Goal: Information Seeking & Learning: Find specific fact

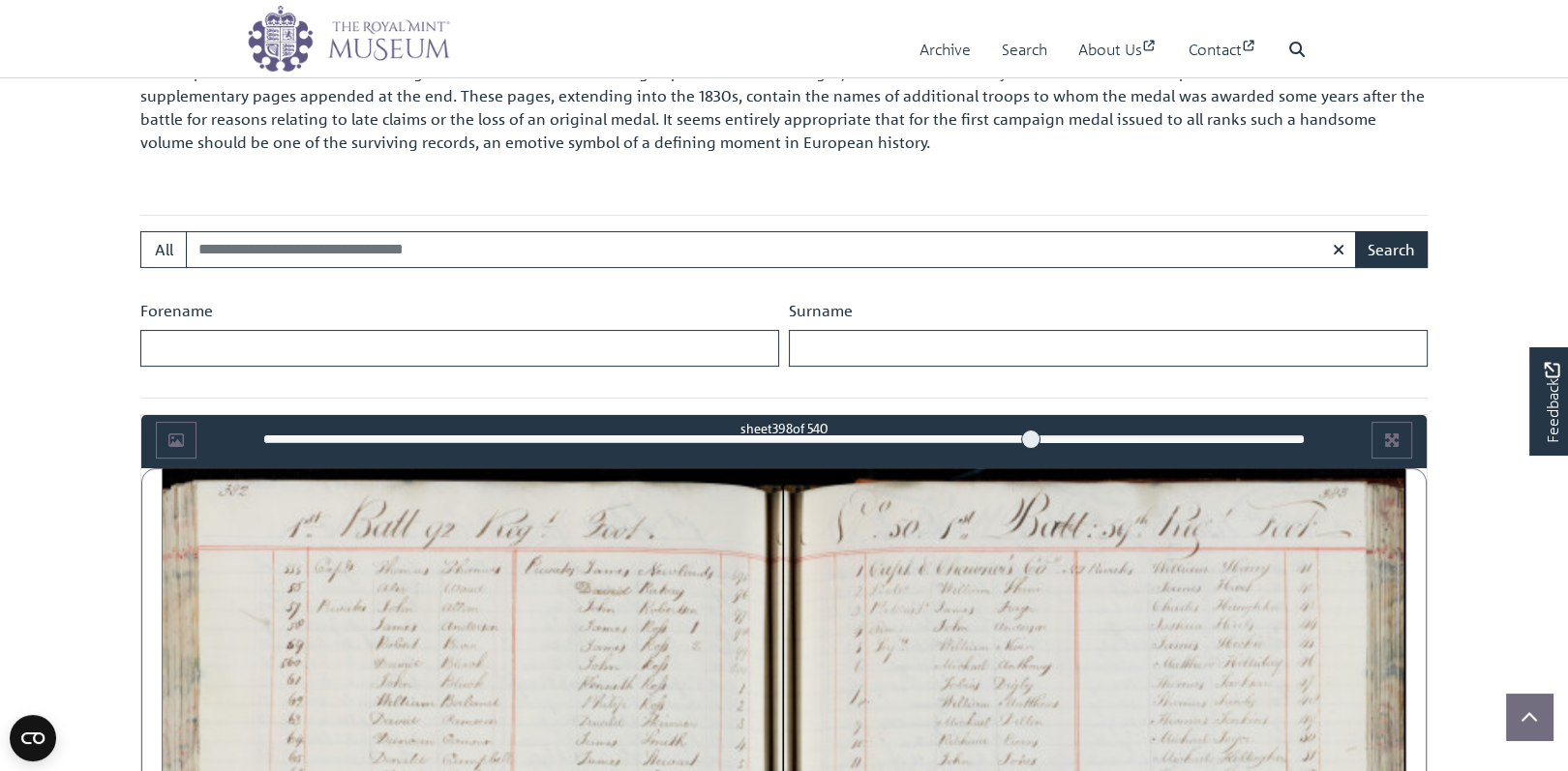
scroll to position [673, 0]
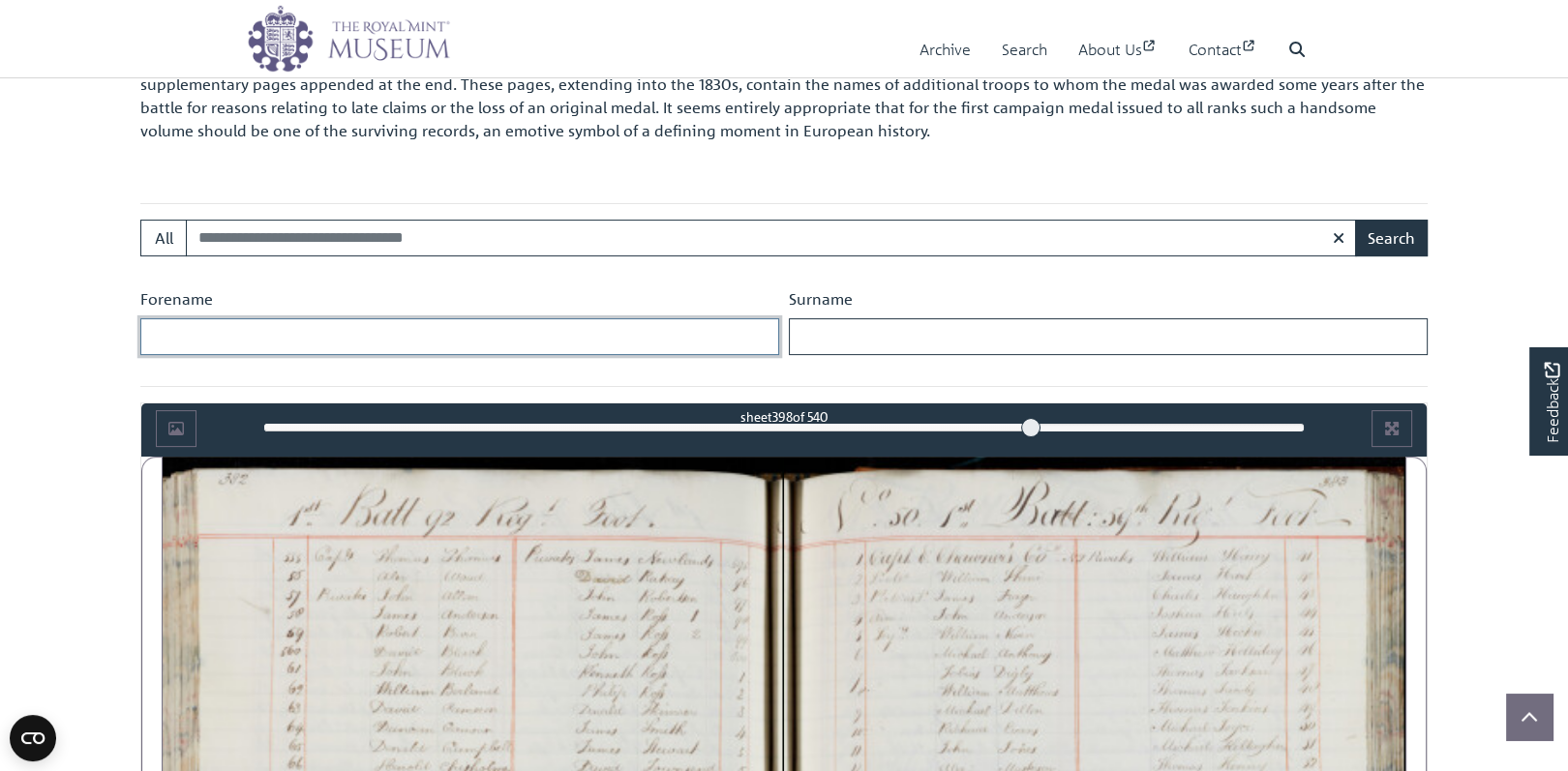
click at [302, 323] on input "Forename" at bounding box center [460, 336] width 639 height 37
type input "*******"
click at [834, 333] on input "Surname" at bounding box center [1108, 336] width 639 height 37
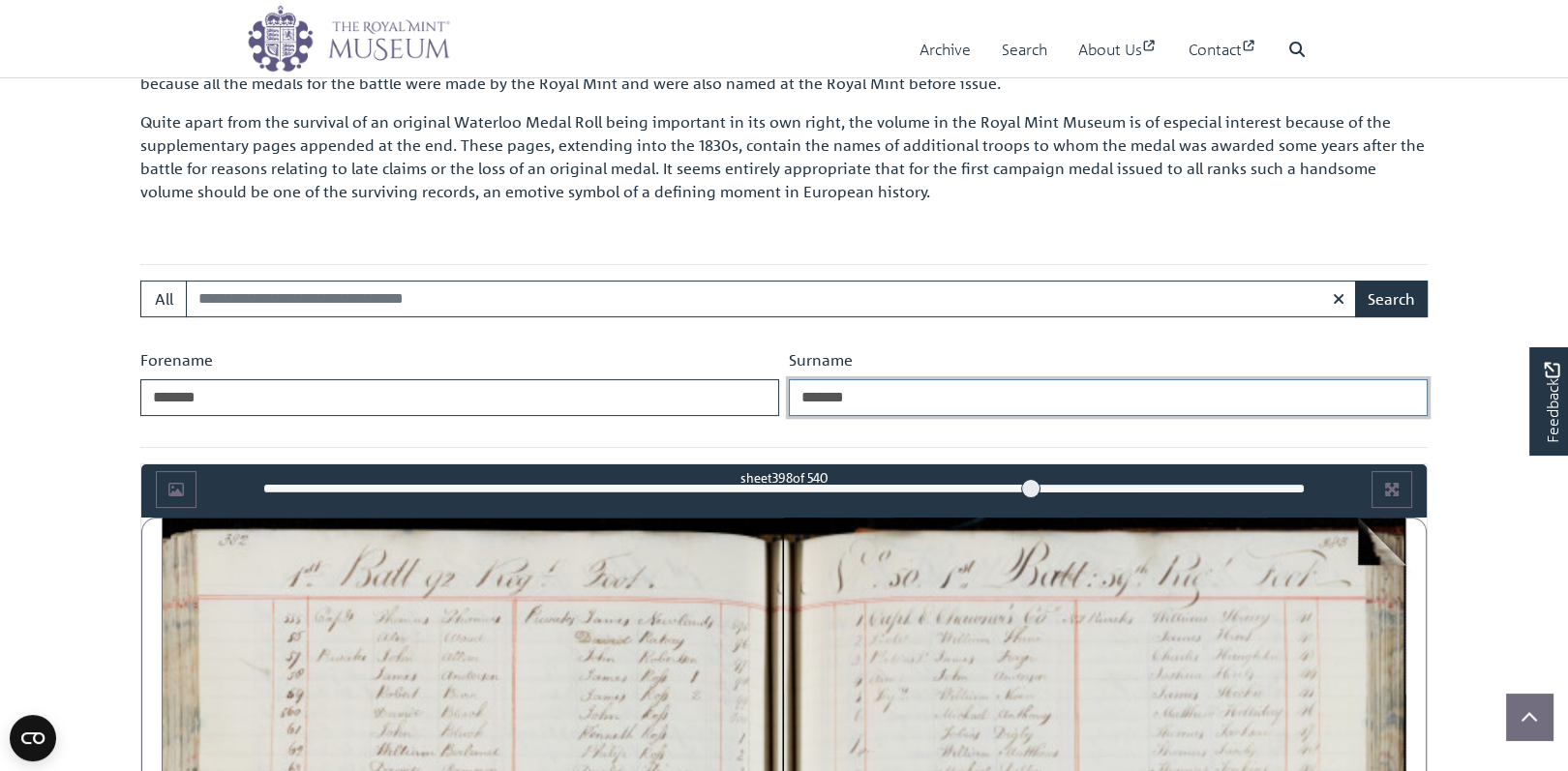
scroll to position [441, 0]
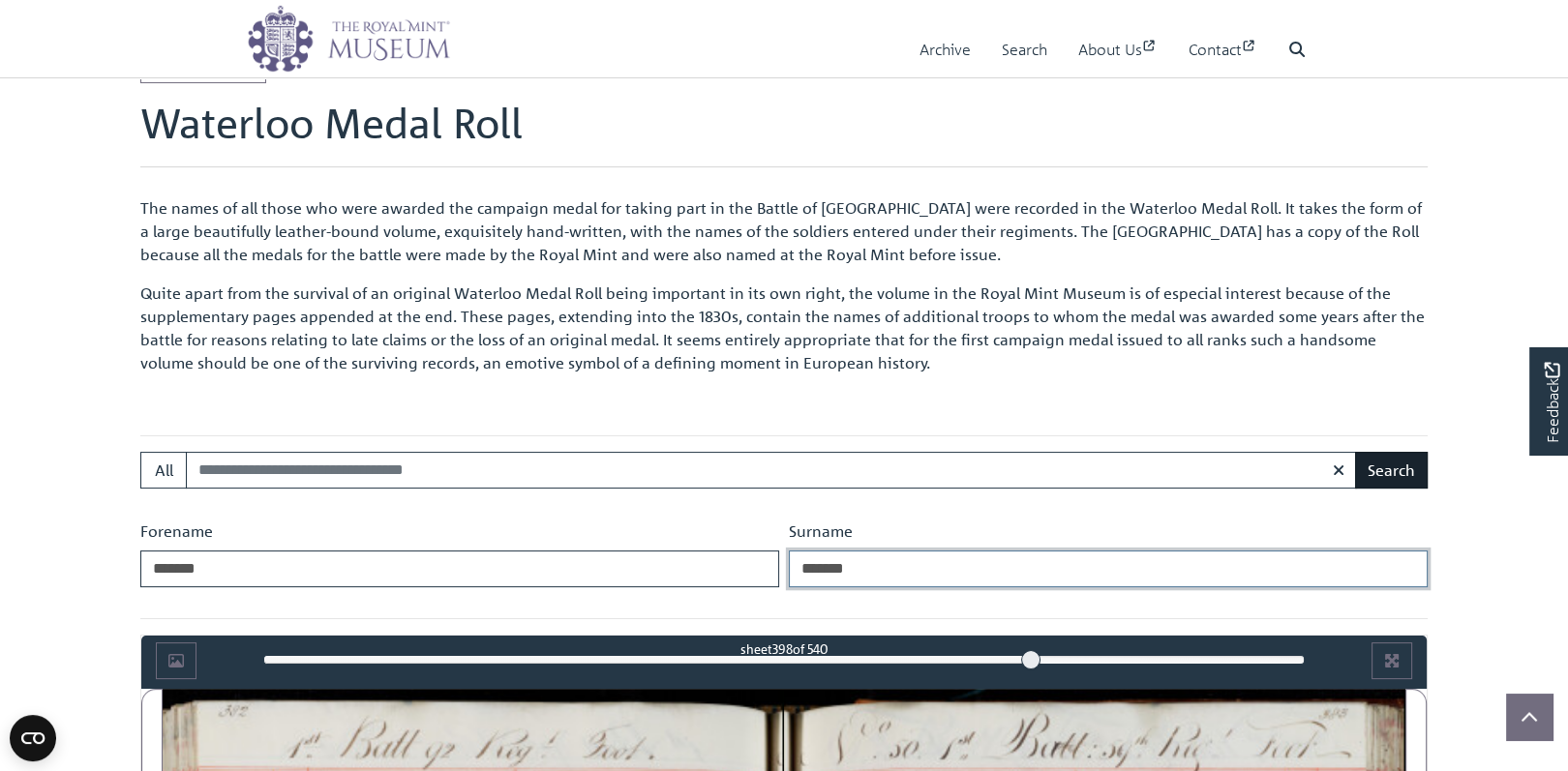
type input "*******"
click at [1401, 467] on button "Search" at bounding box center [1391, 470] width 73 height 37
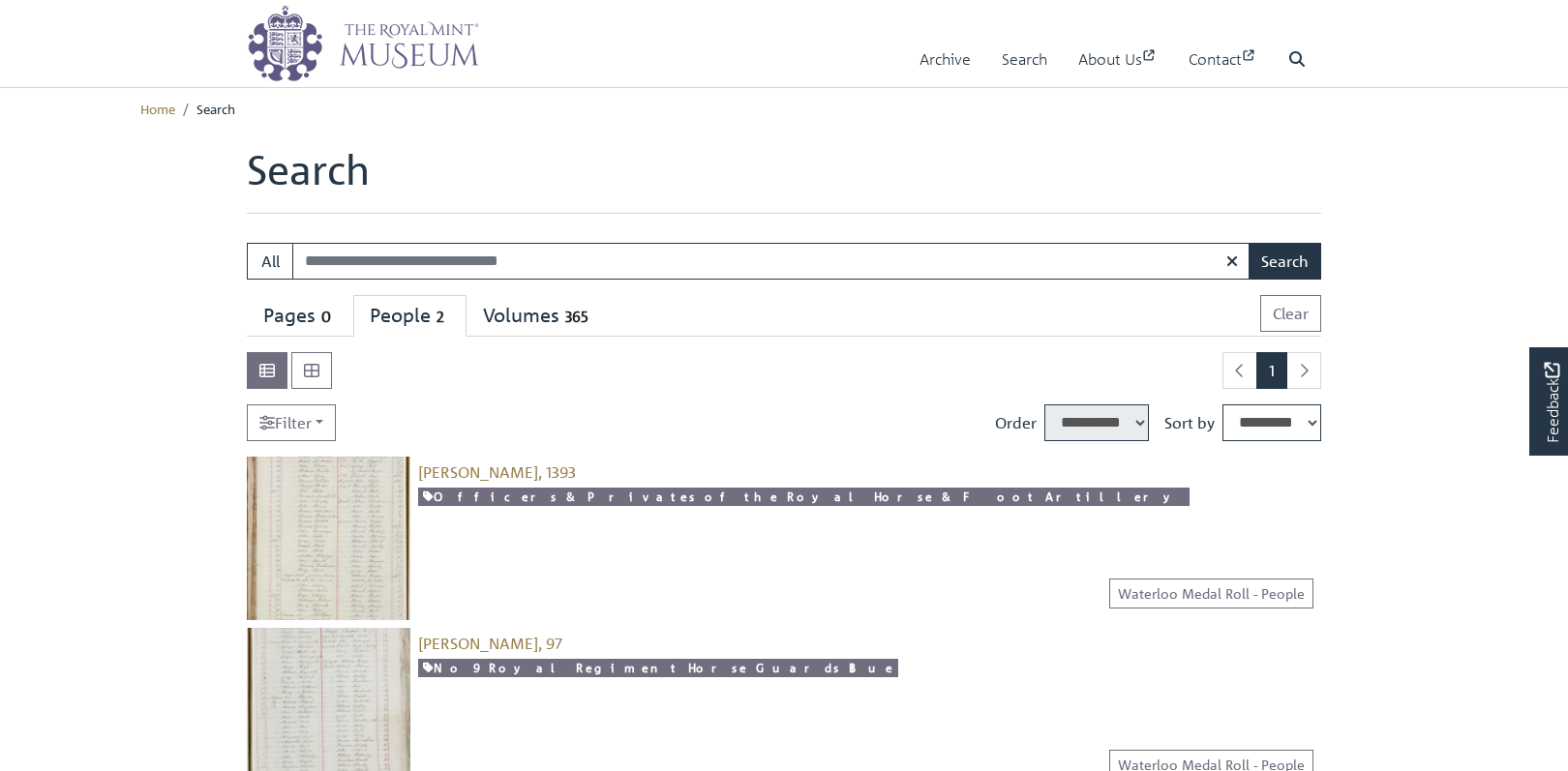
select select "****"
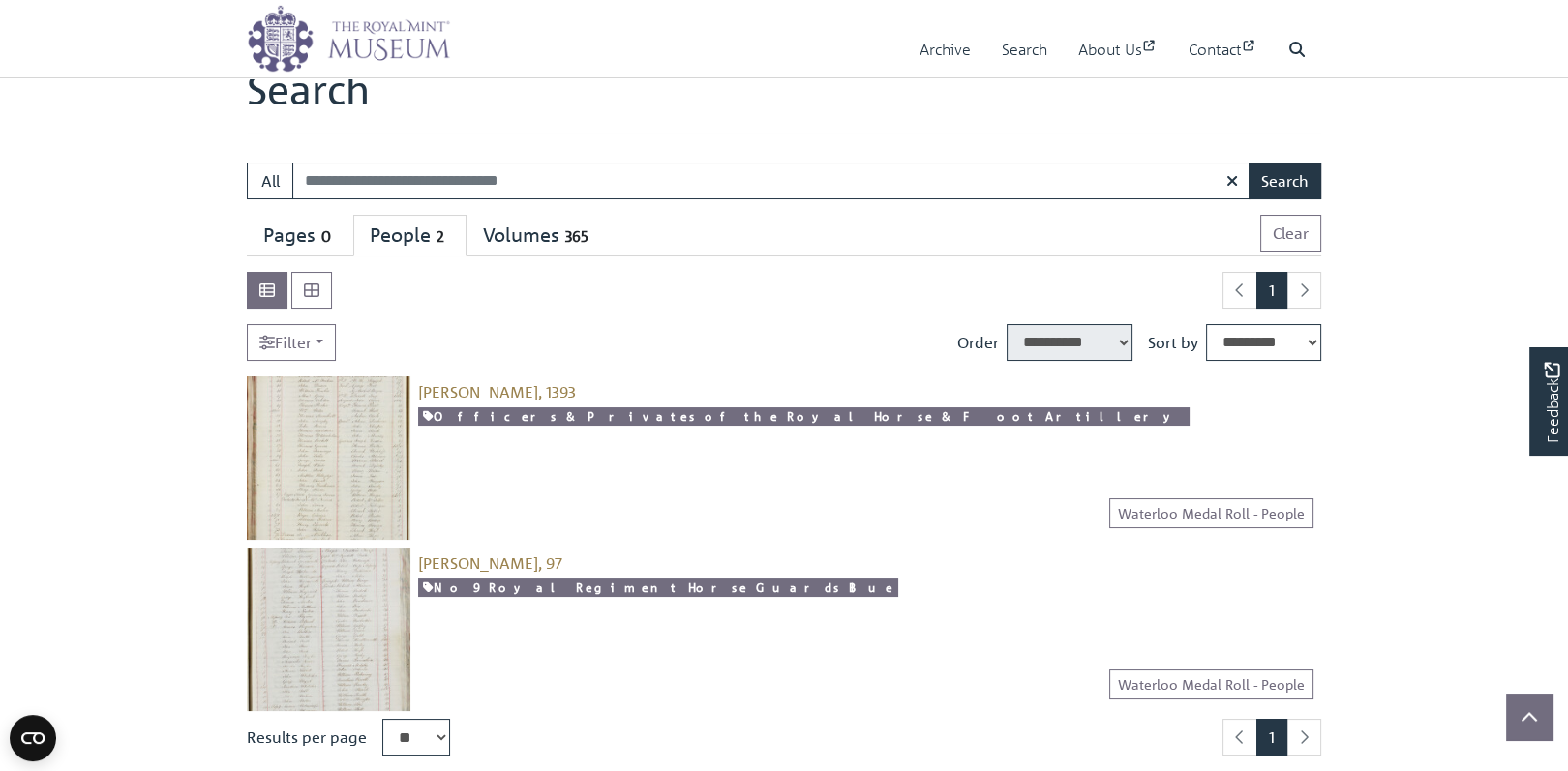
scroll to position [78, 0]
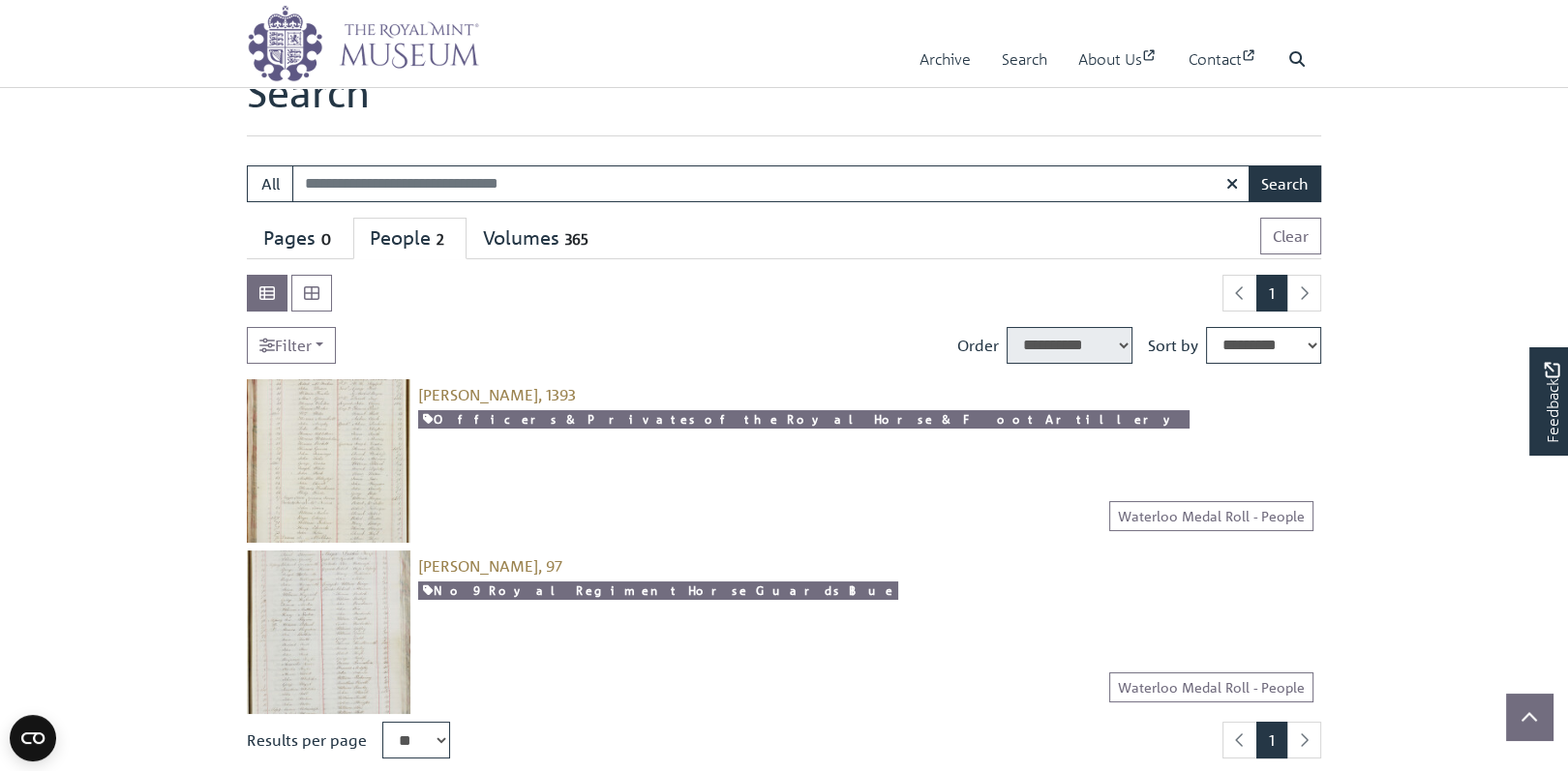
click at [363, 436] on img at bounding box center [328, 461] width 163 height 163
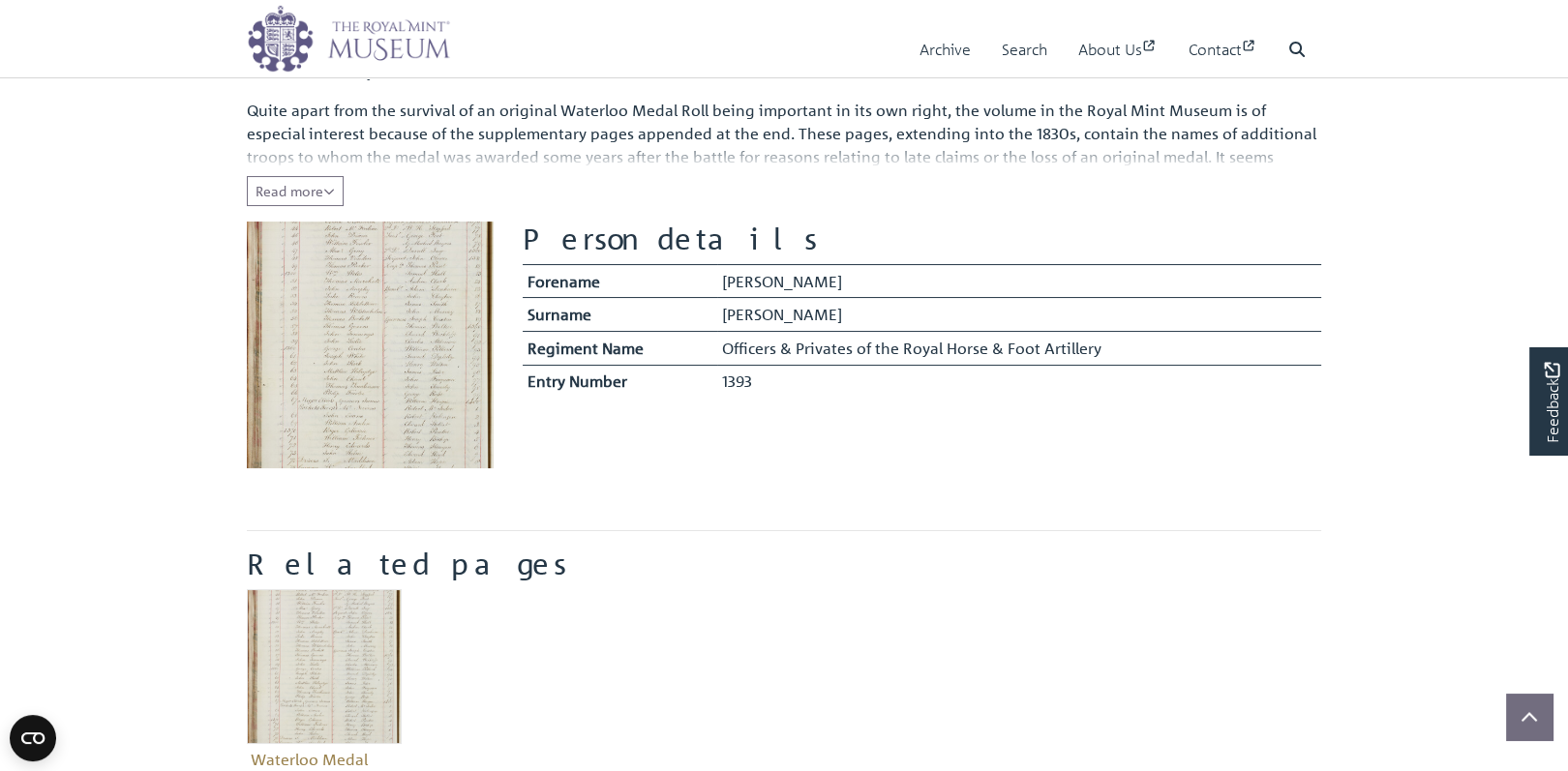
scroll to position [155, 0]
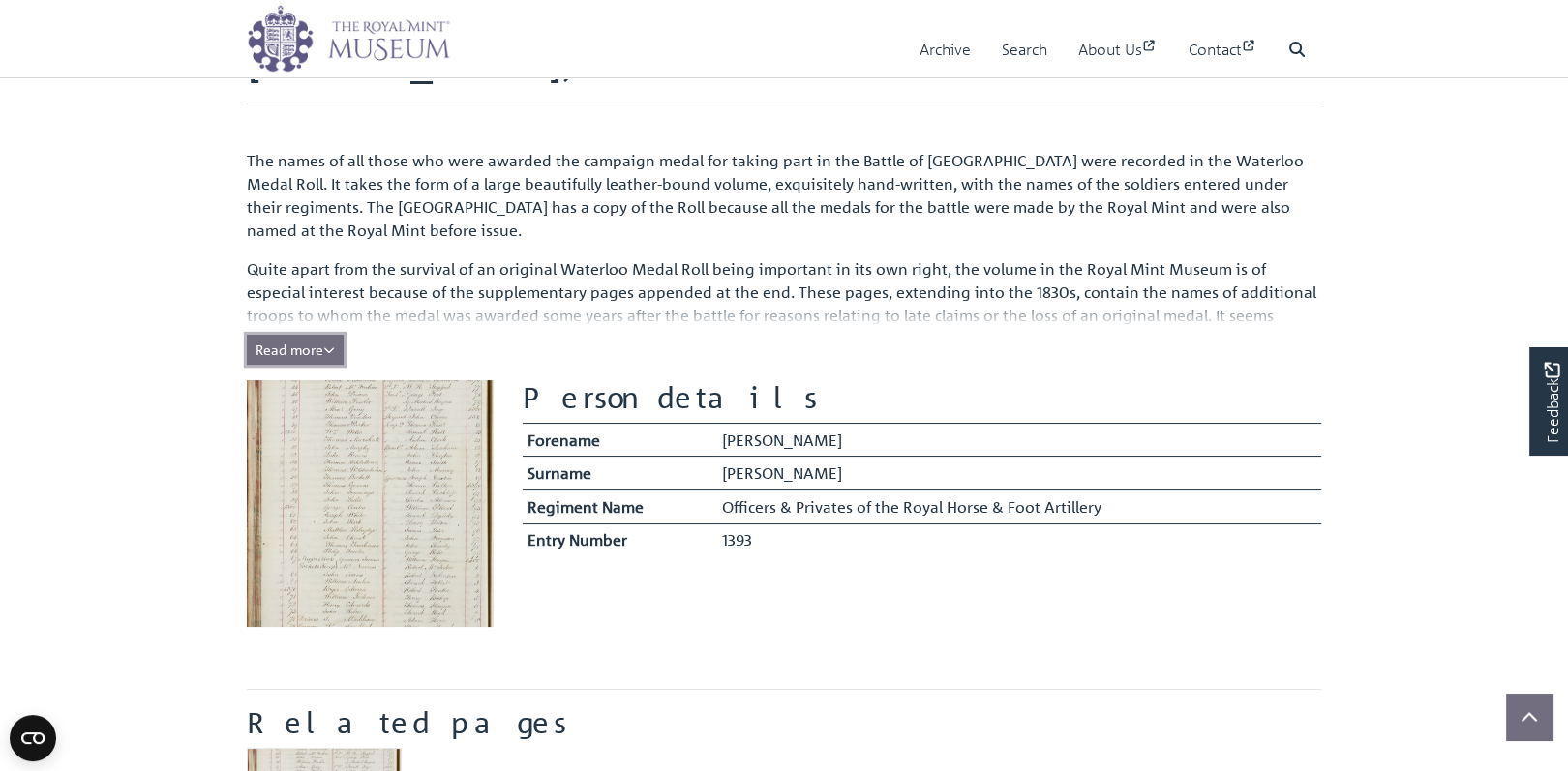
click at [304, 348] on span "Read more" at bounding box center [295, 349] width 80 height 18
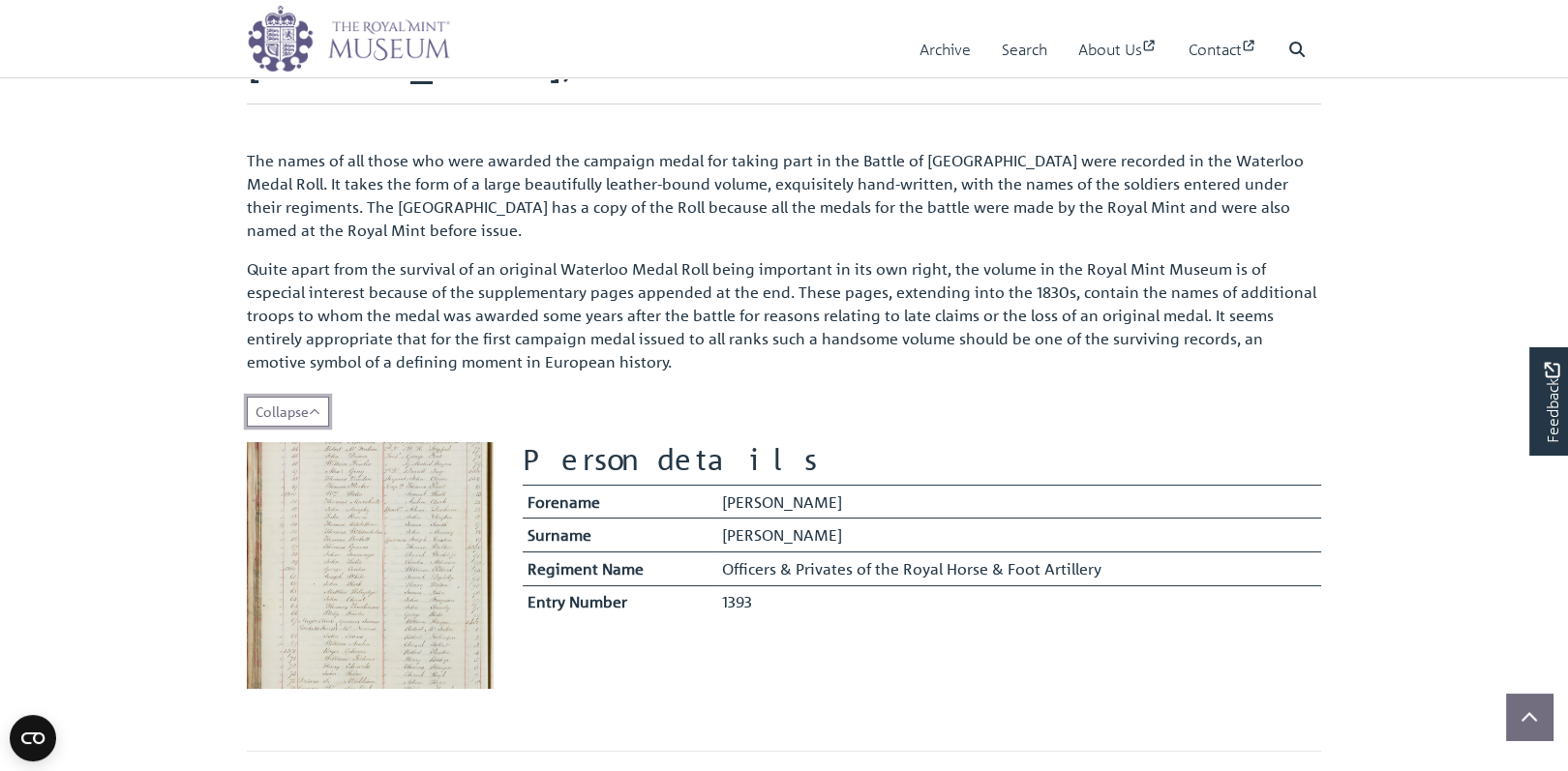
scroll to position [232, 0]
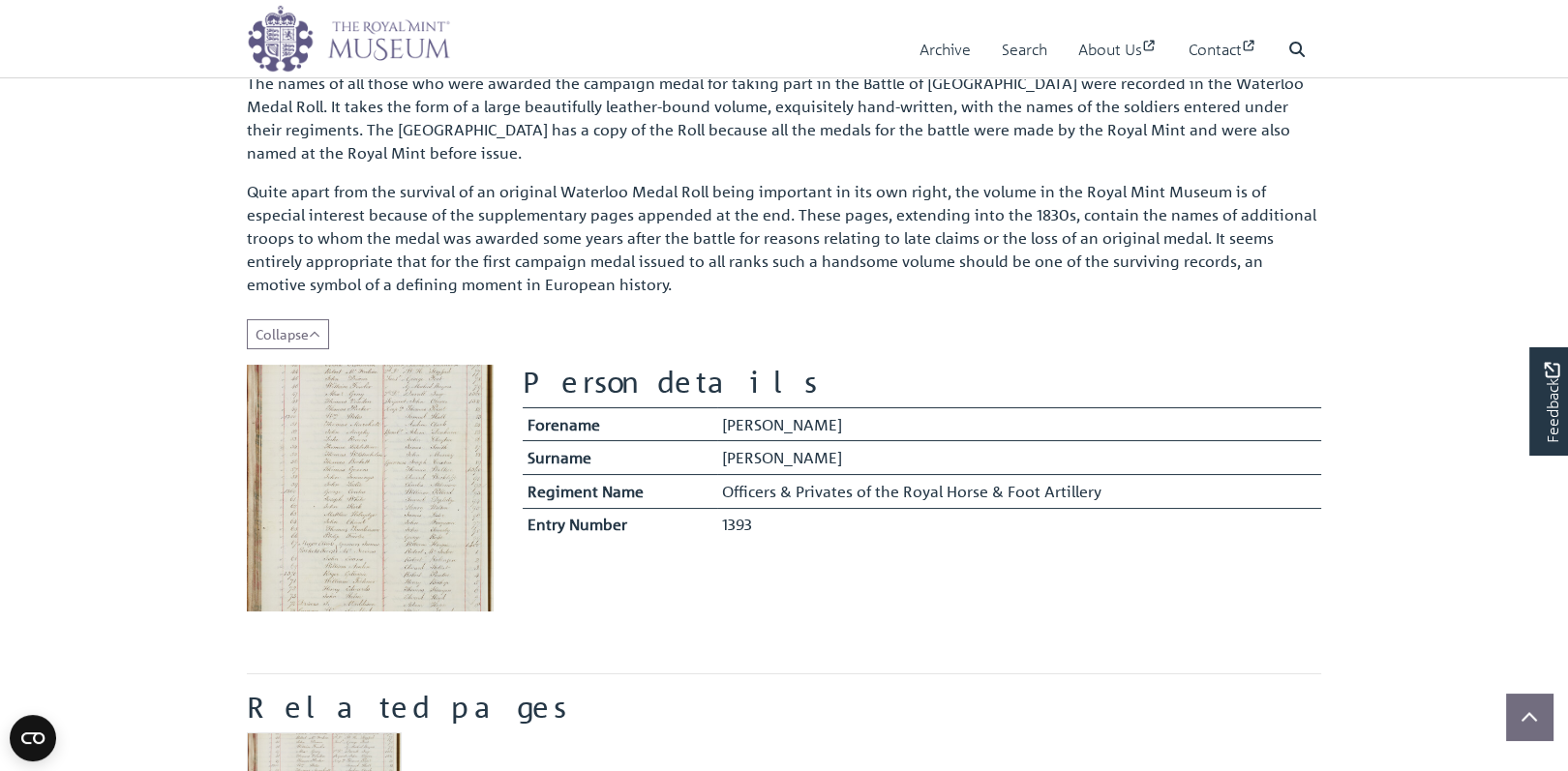
click at [395, 487] on img at bounding box center [370, 488] width 247 height 247
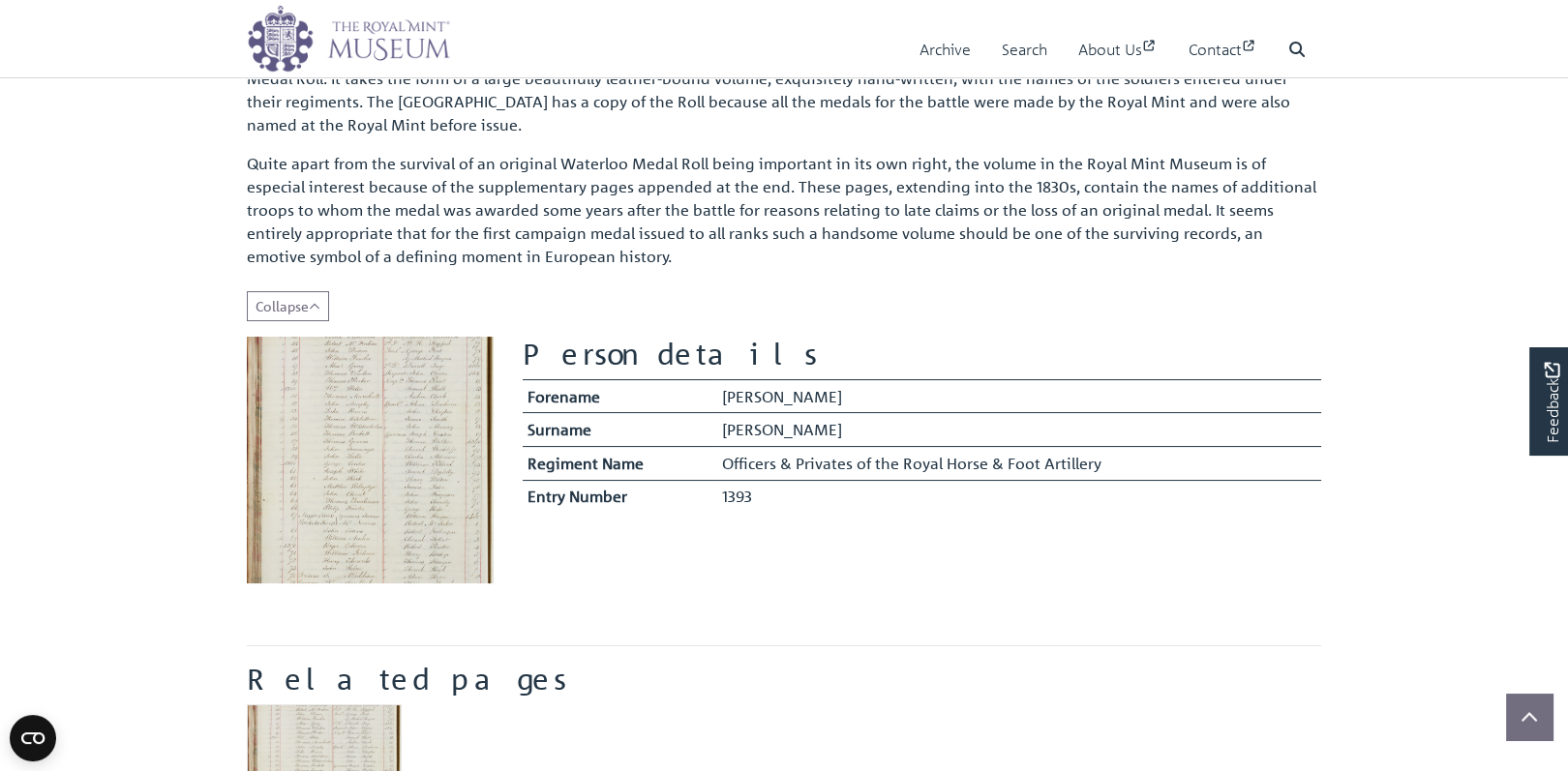
scroll to position [309, 0]
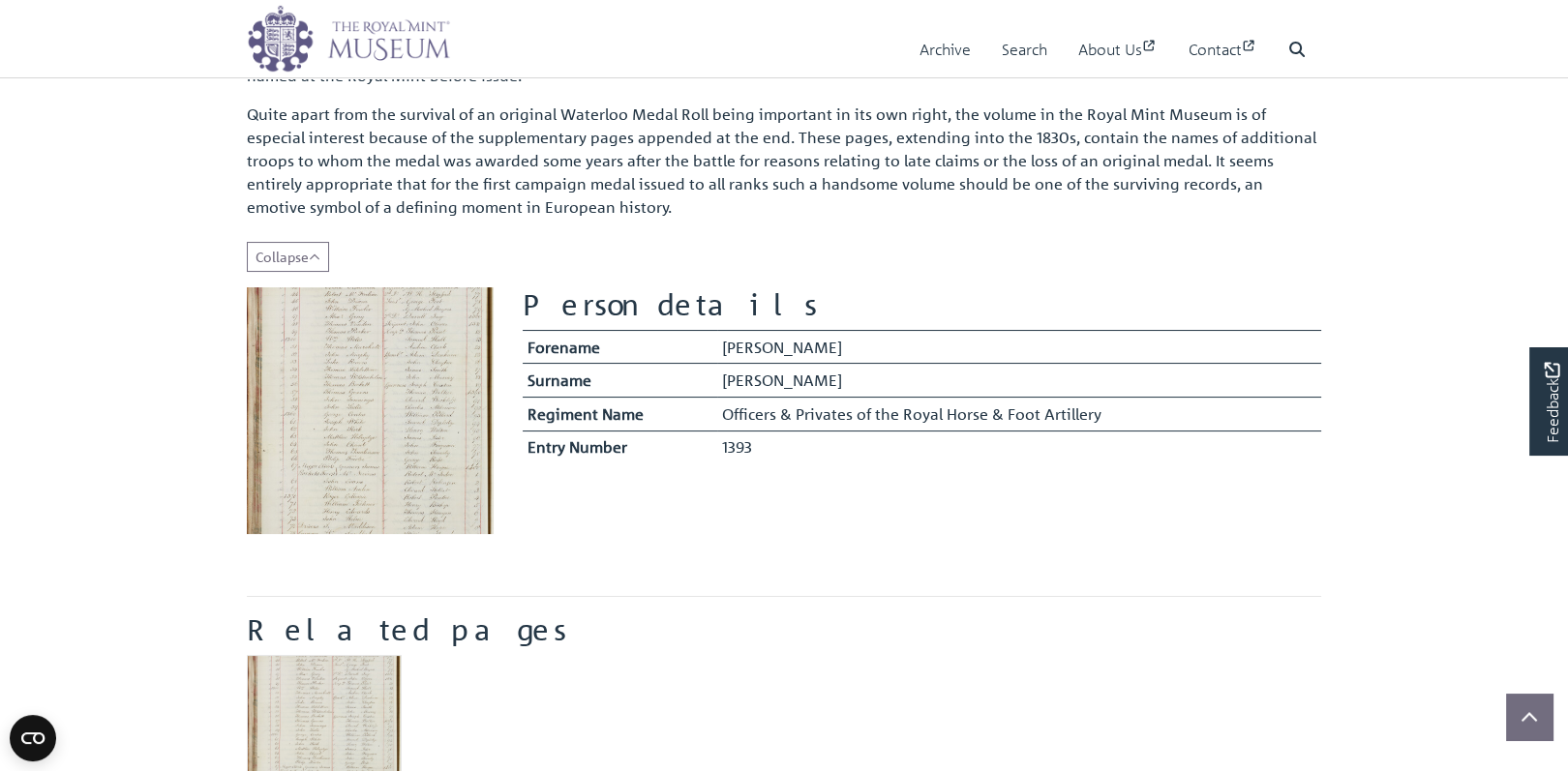
click at [418, 428] on img at bounding box center [370, 411] width 247 height 247
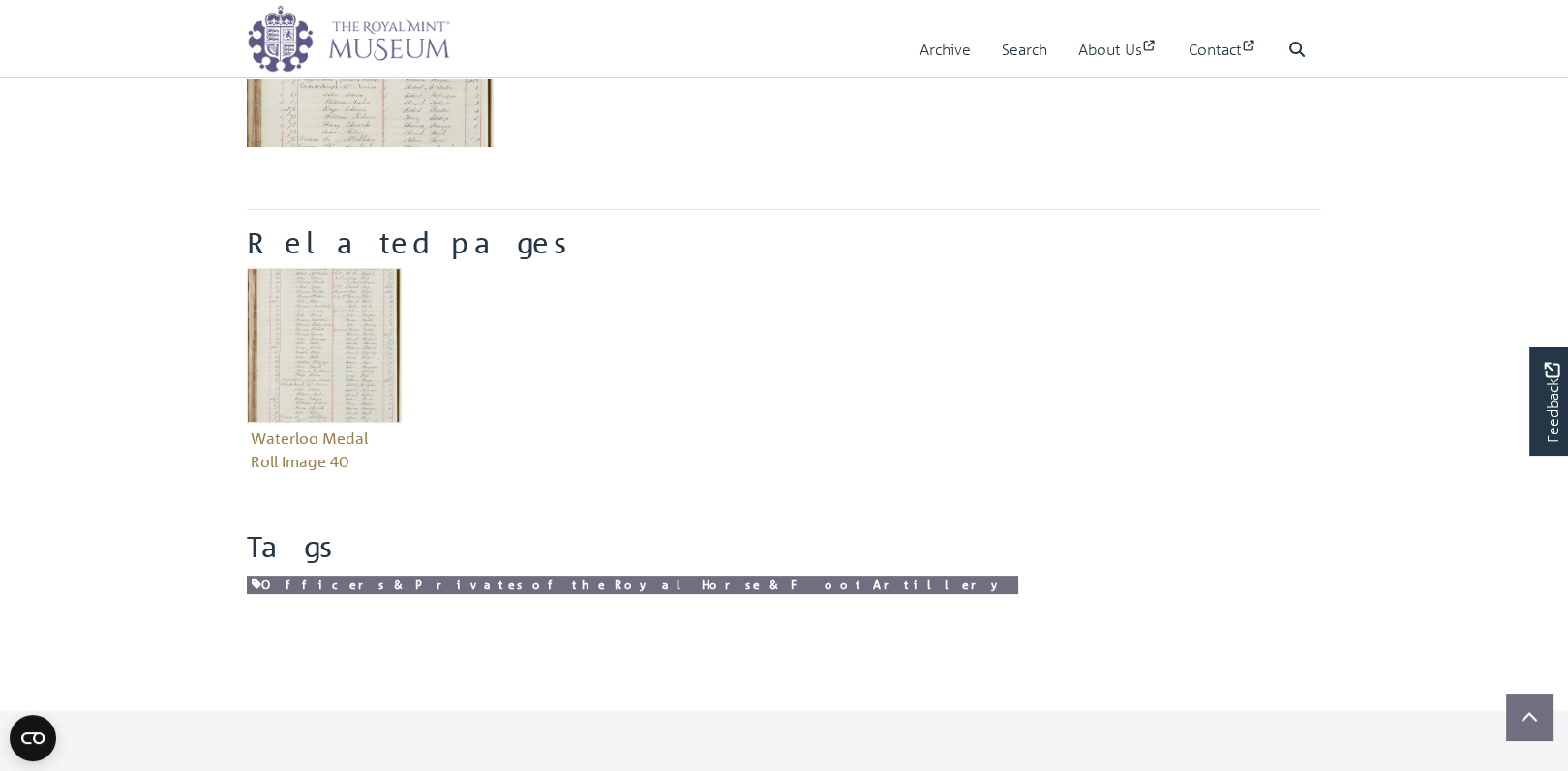
scroll to position [387, 0]
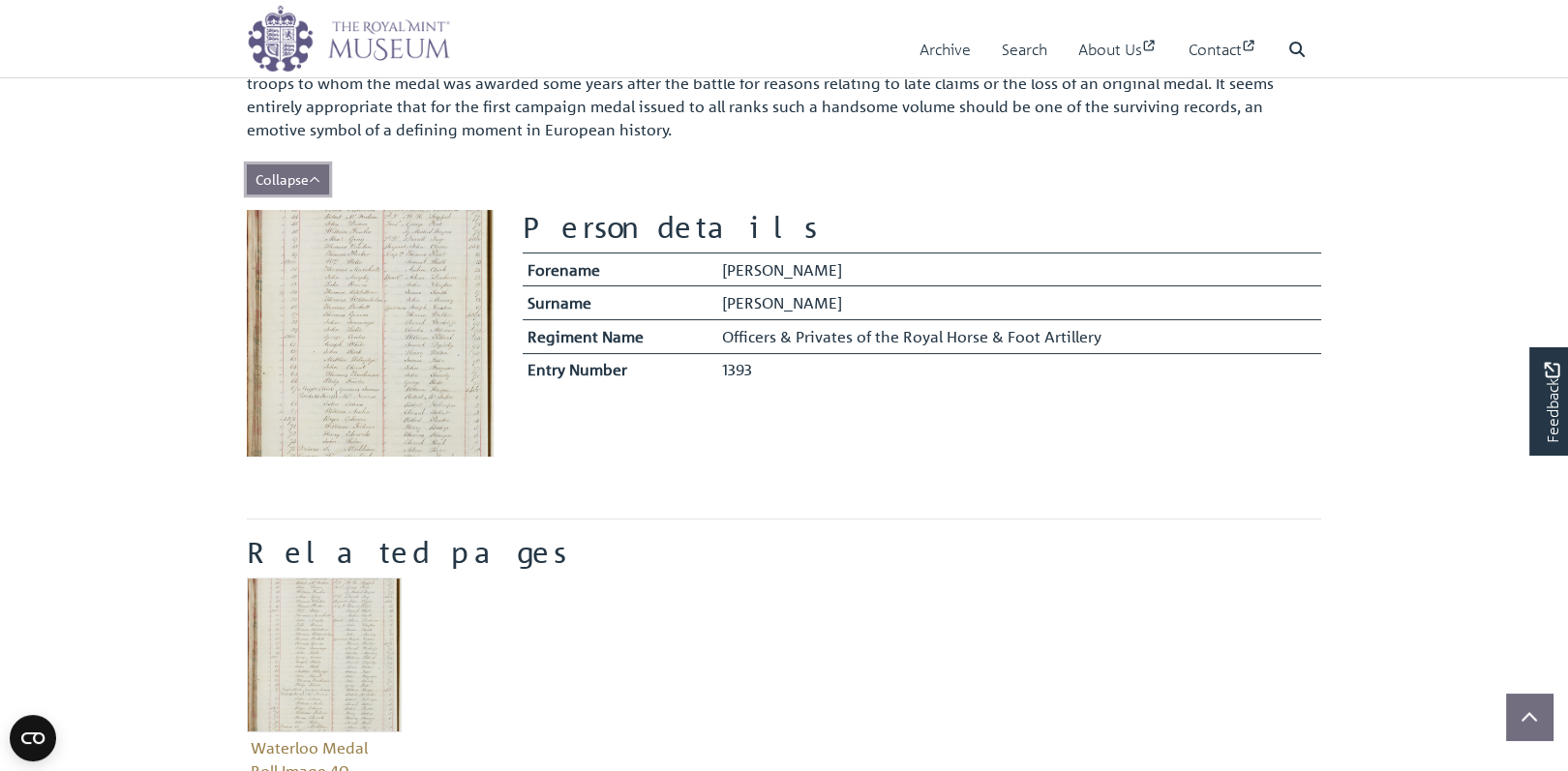
click at [309, 186] on button "Read more Collapse" at bounding box center [288, 179] width 83 height 30
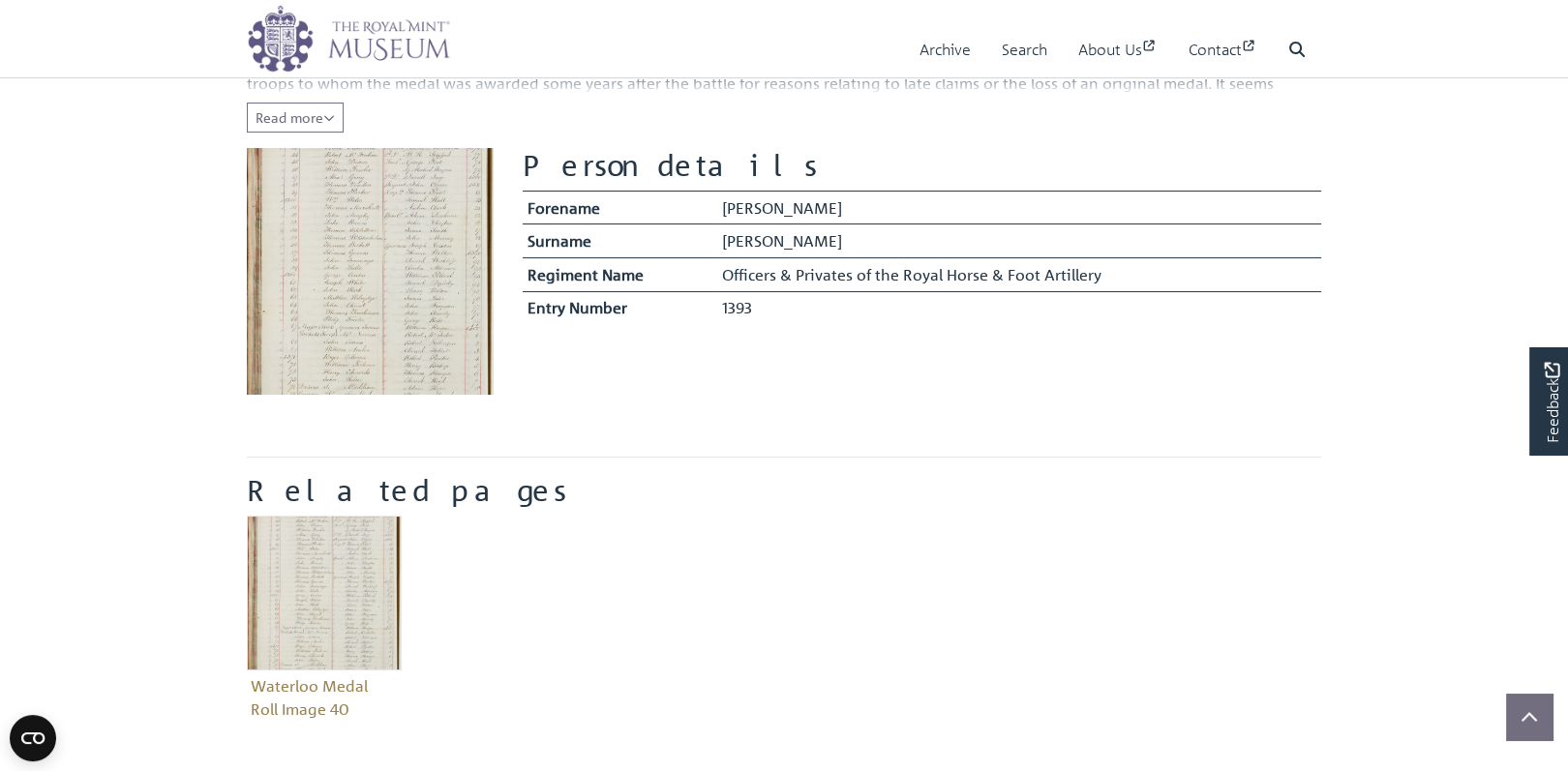
click at [372, 248] on img at bounding box center [370, 272] width 247 height 247
click at [372, 246] on img at bounding box center [370, 272] width 247 height 247
drag, startPoint x: 372, startPoint y: 246, endPoint x: 707, endPoint y: 323, distance: 343.7
click at [707, 323] on section "Person details Forename William Surname Pollard" at bounding box center [922, 280] width 828 height 263
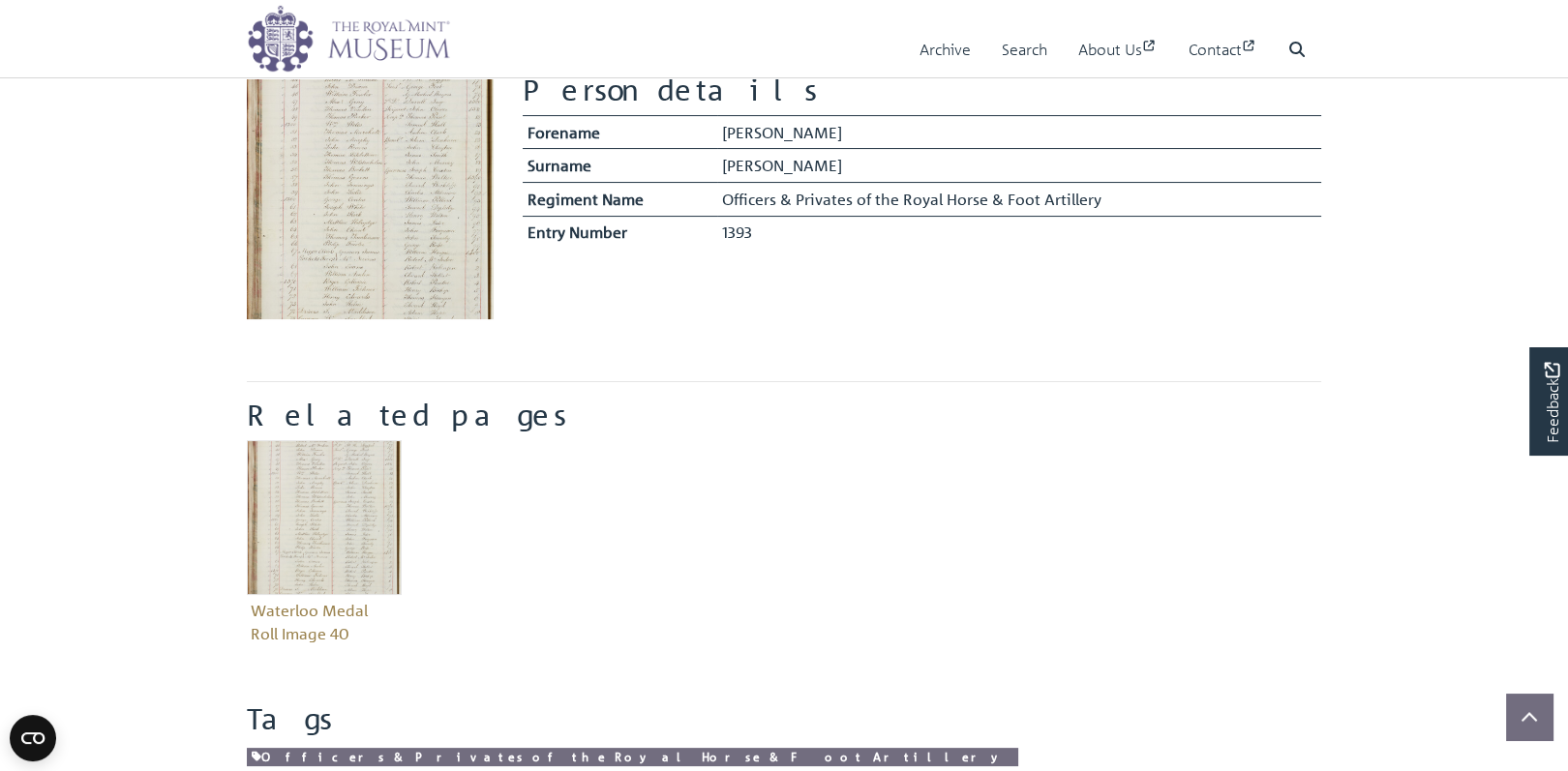
scroll to position [465, 0]
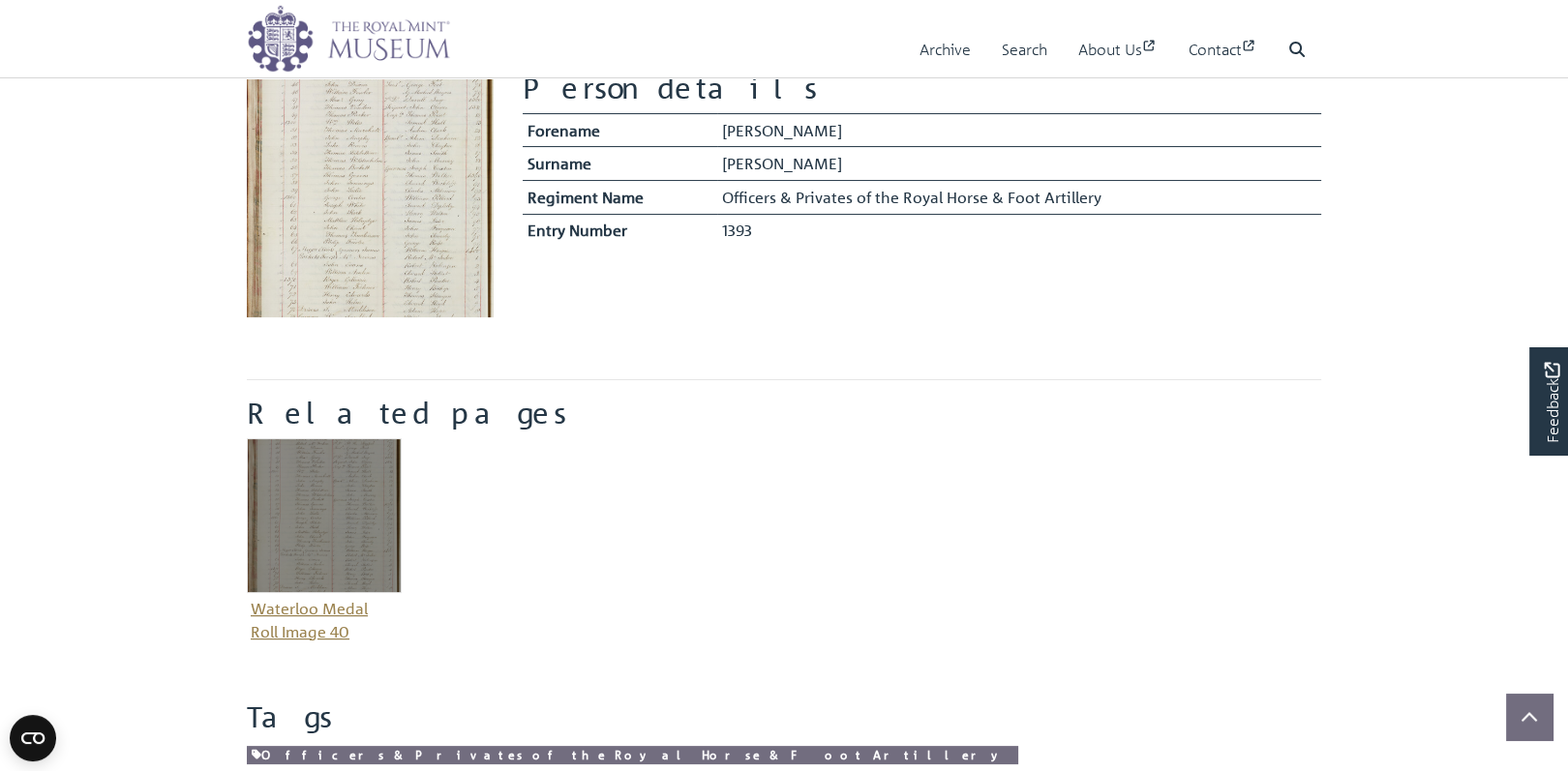
click at [360, 512] on img "Item related to this entity" at bounding box center [324, 516] width 155 height 155
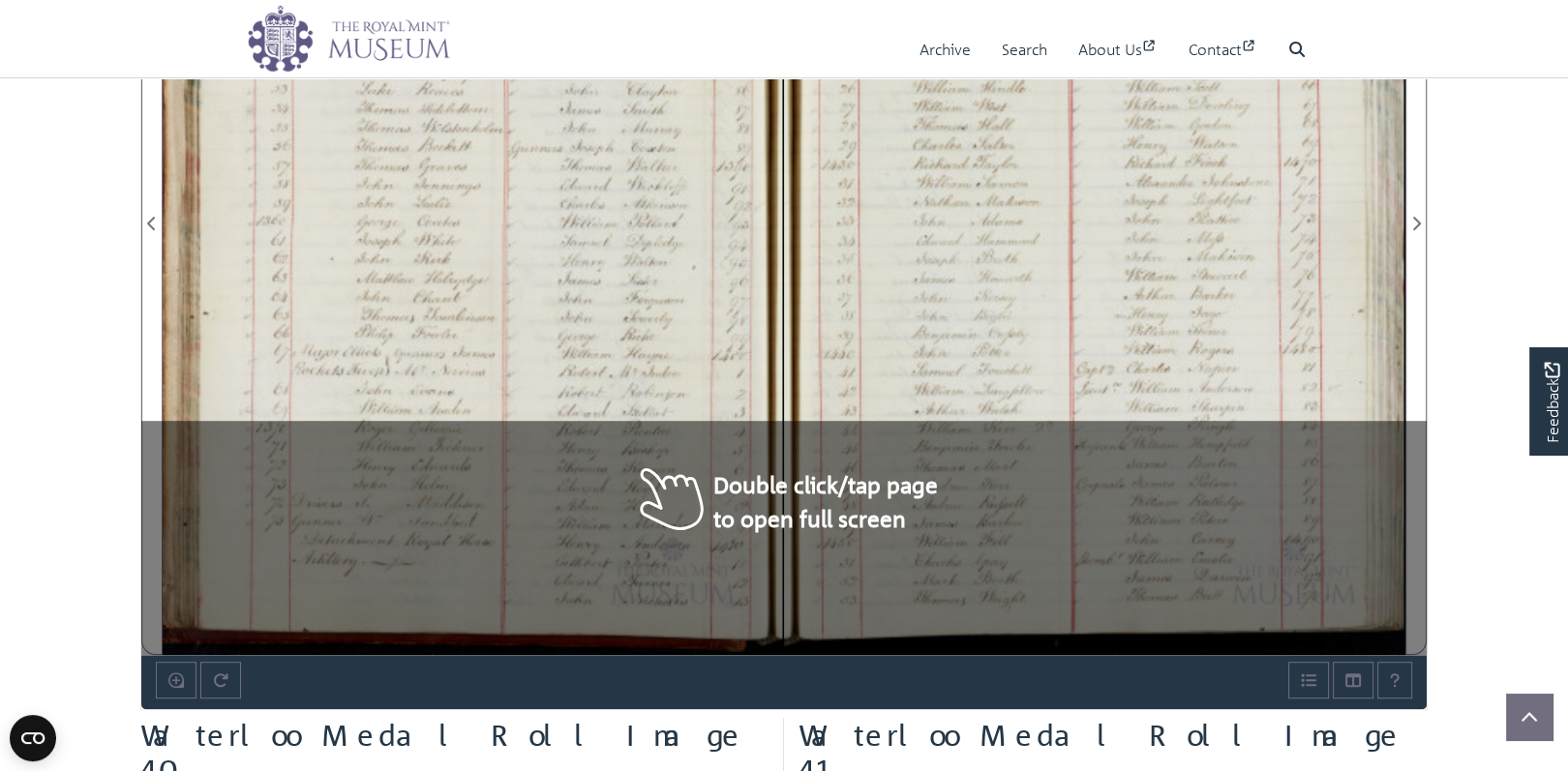
scroll to position [1471, 0]
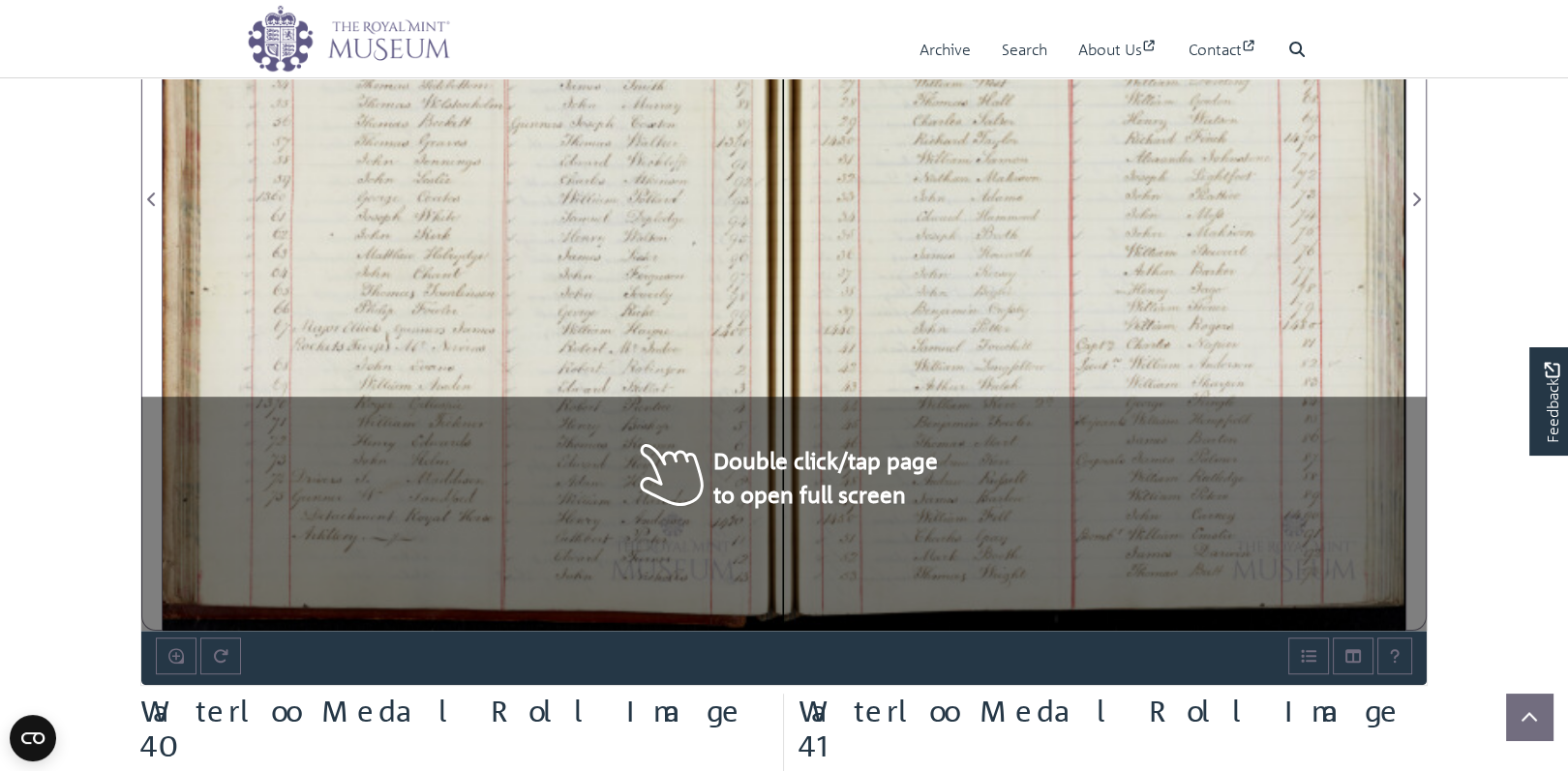
click at [598, 325] on div at bounding box center [473, 188] width 622 height 885
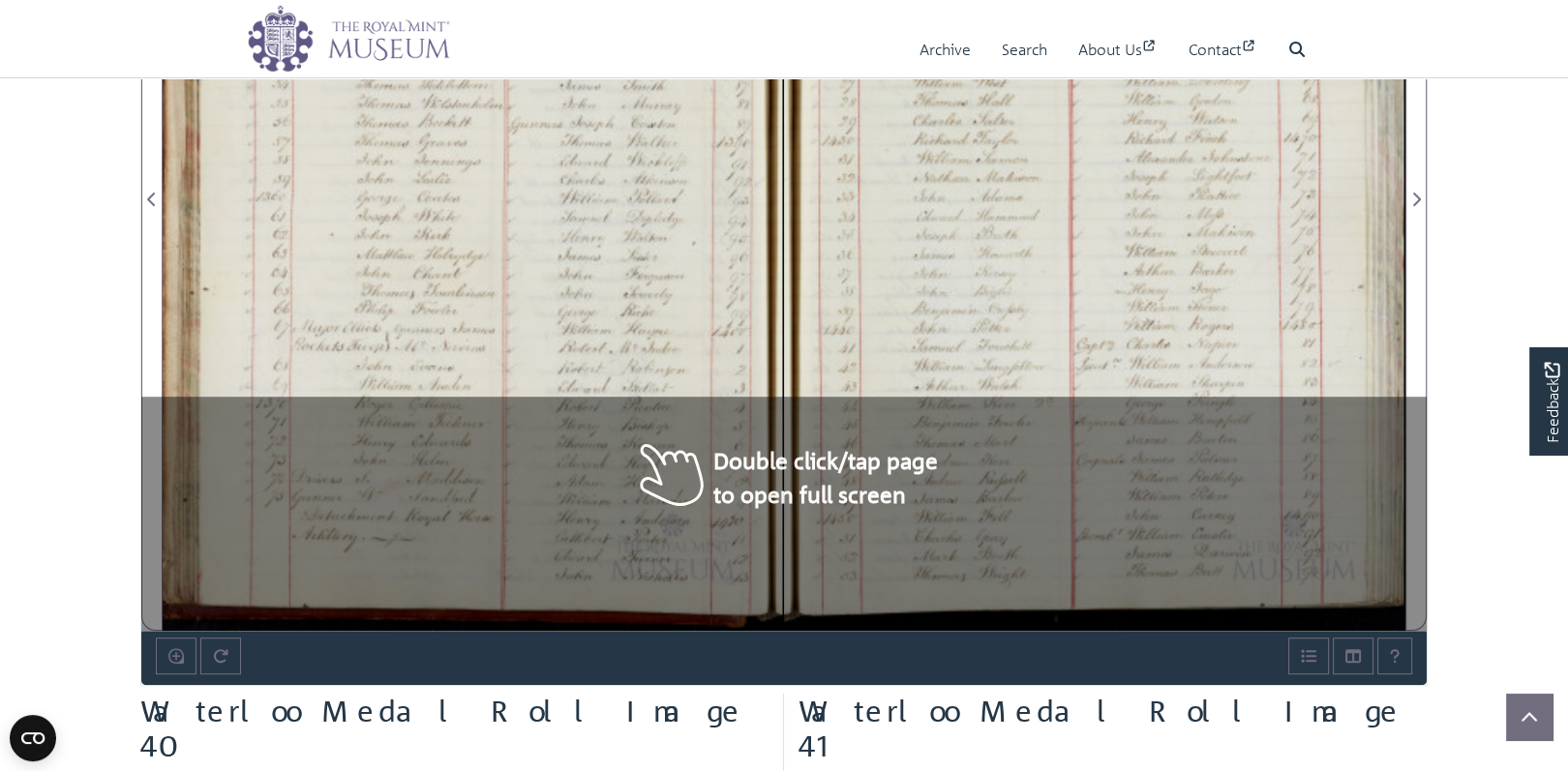
click at [598, 325] on div at bounding box center [473, 188] width 622 height 885
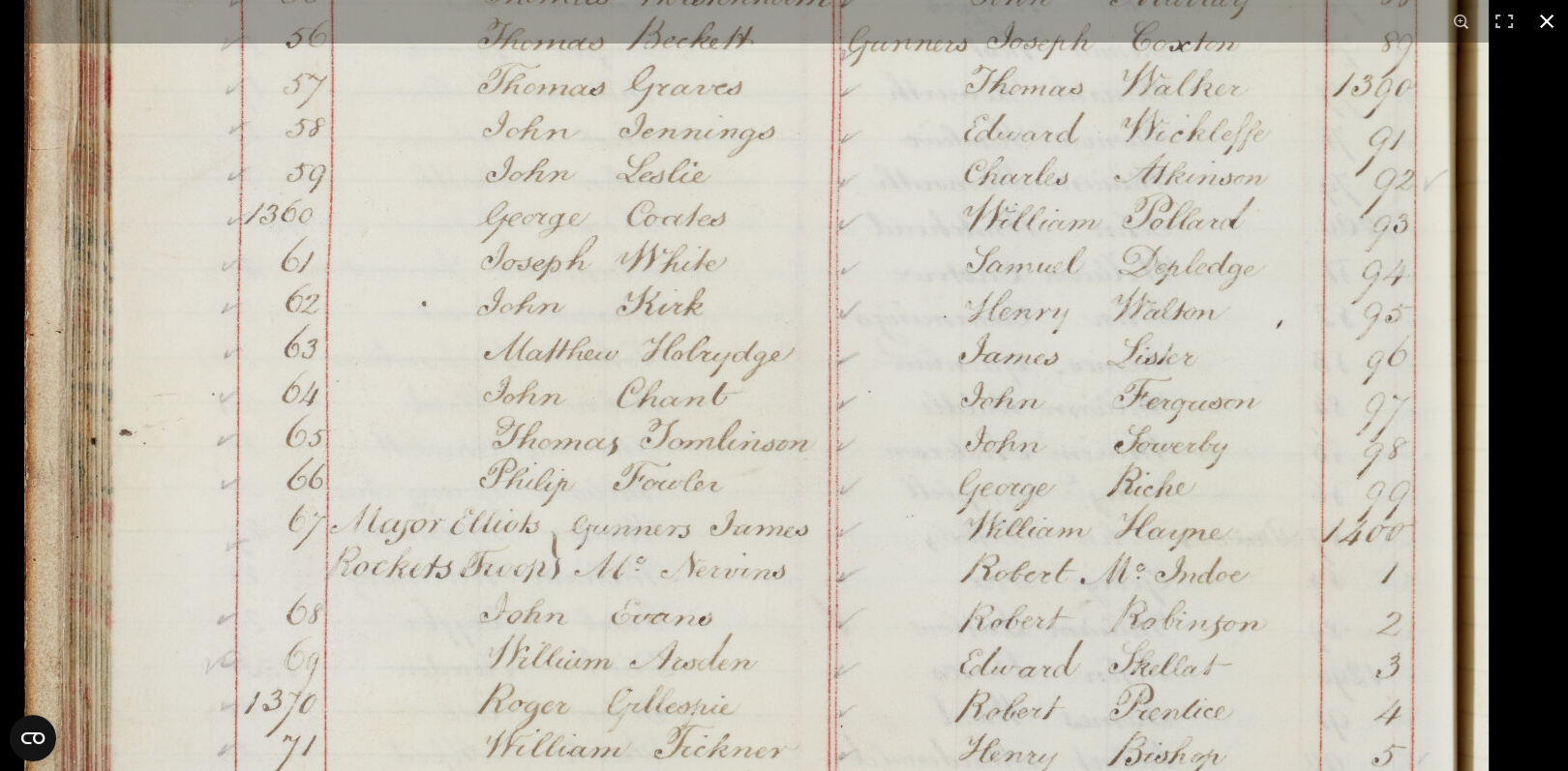
click at [734, 1] on div "1 / 1" at bounding box center [784, 385] width 1568 height 771
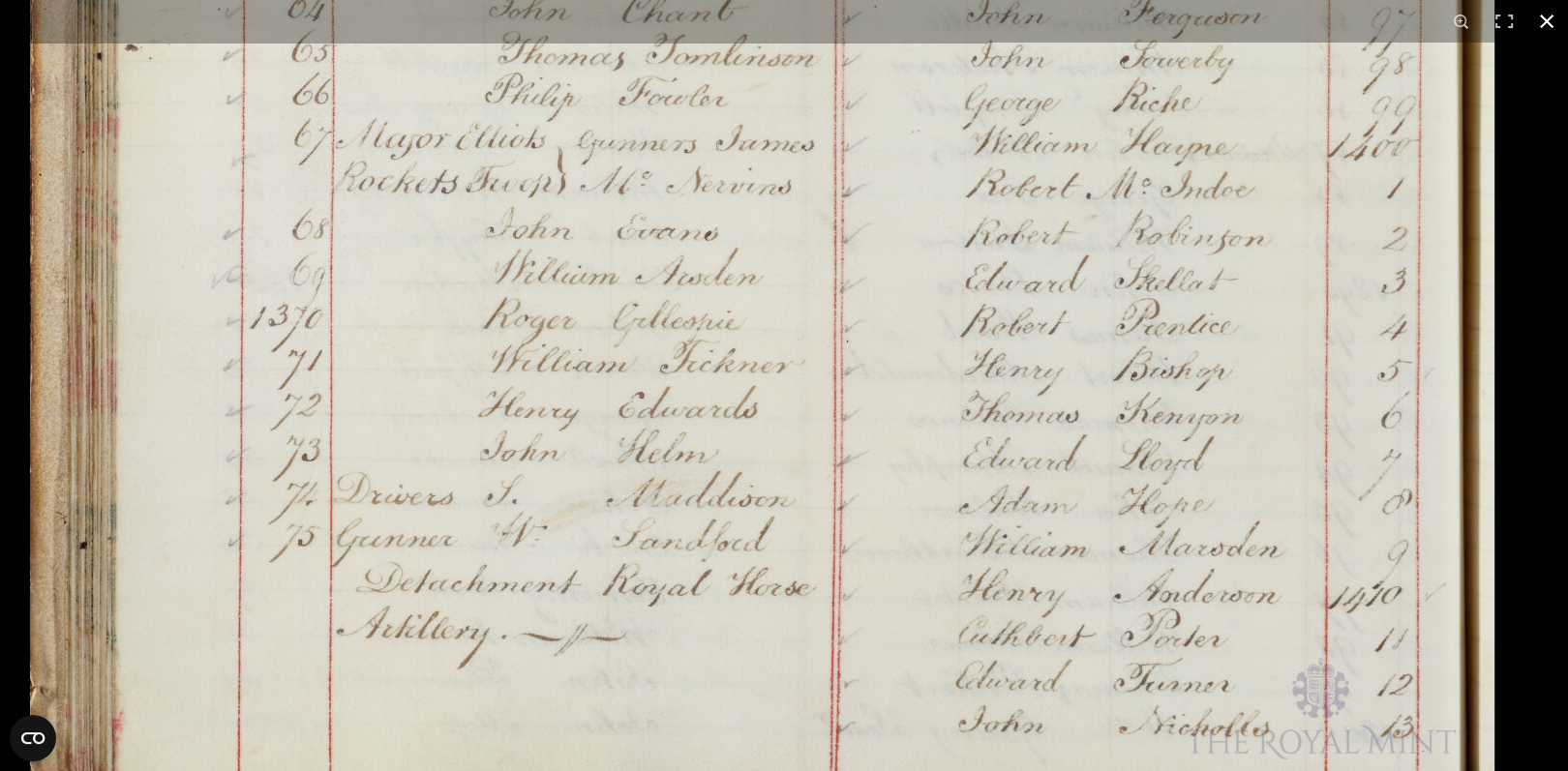
click at [724, 18] on div "1 / 1" at bounding box center [784, 385] width 1568 height 771
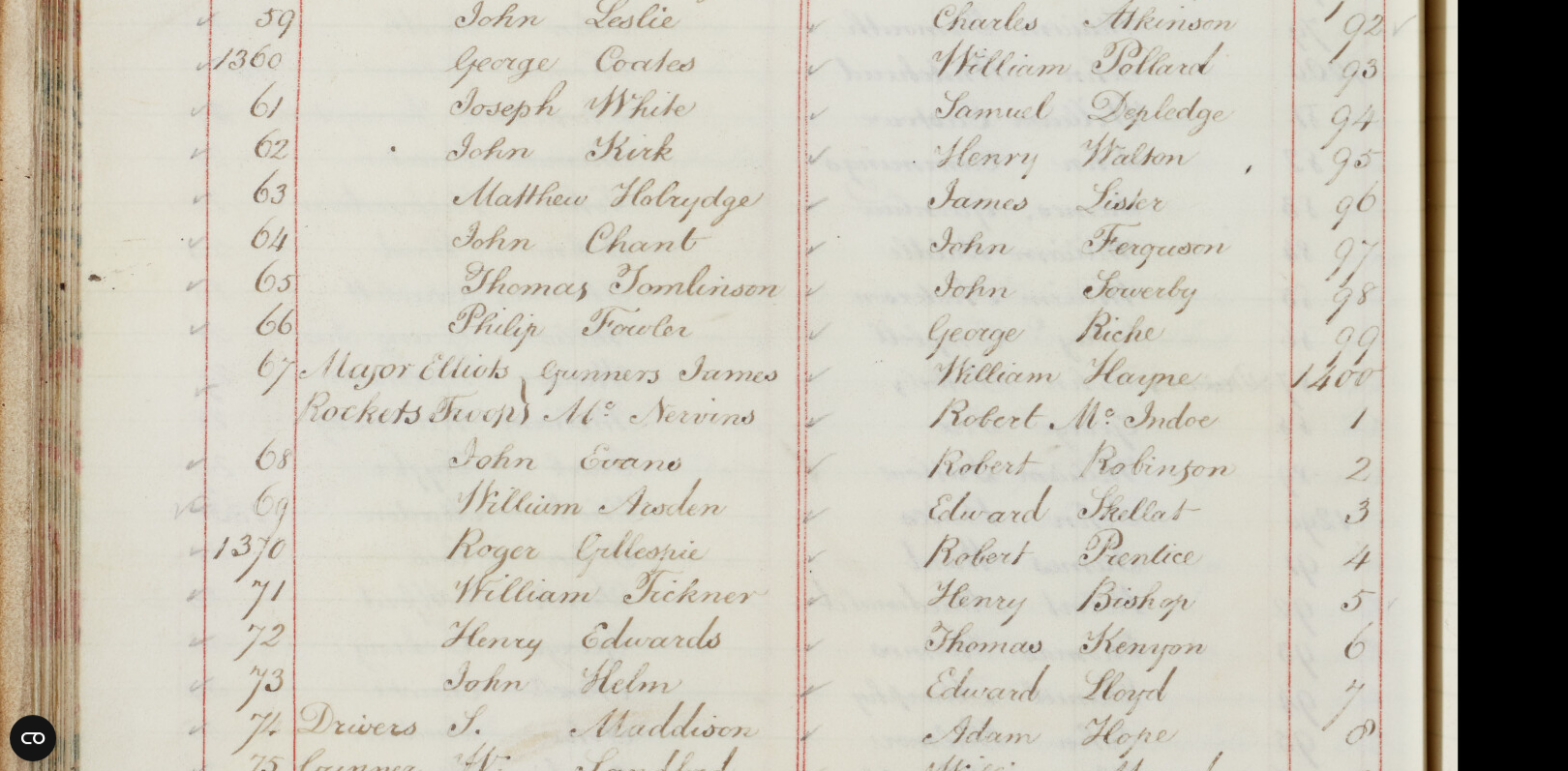
click at [569, 551] on img at bounding box center [725, 39] width 1469 height 2090
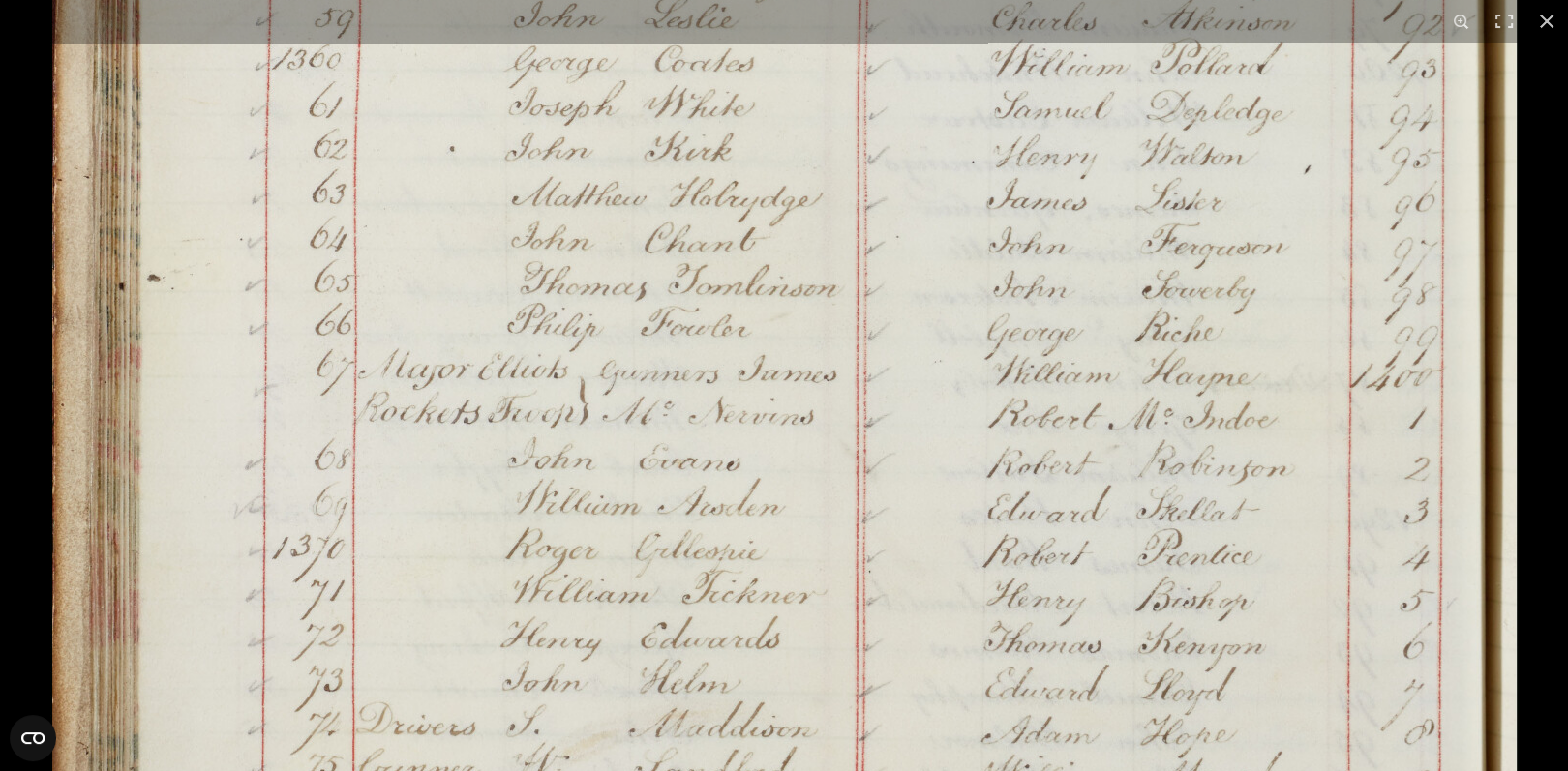
click at [671, 440] on img at bounding box center [785, 39] width 1469 height 2090
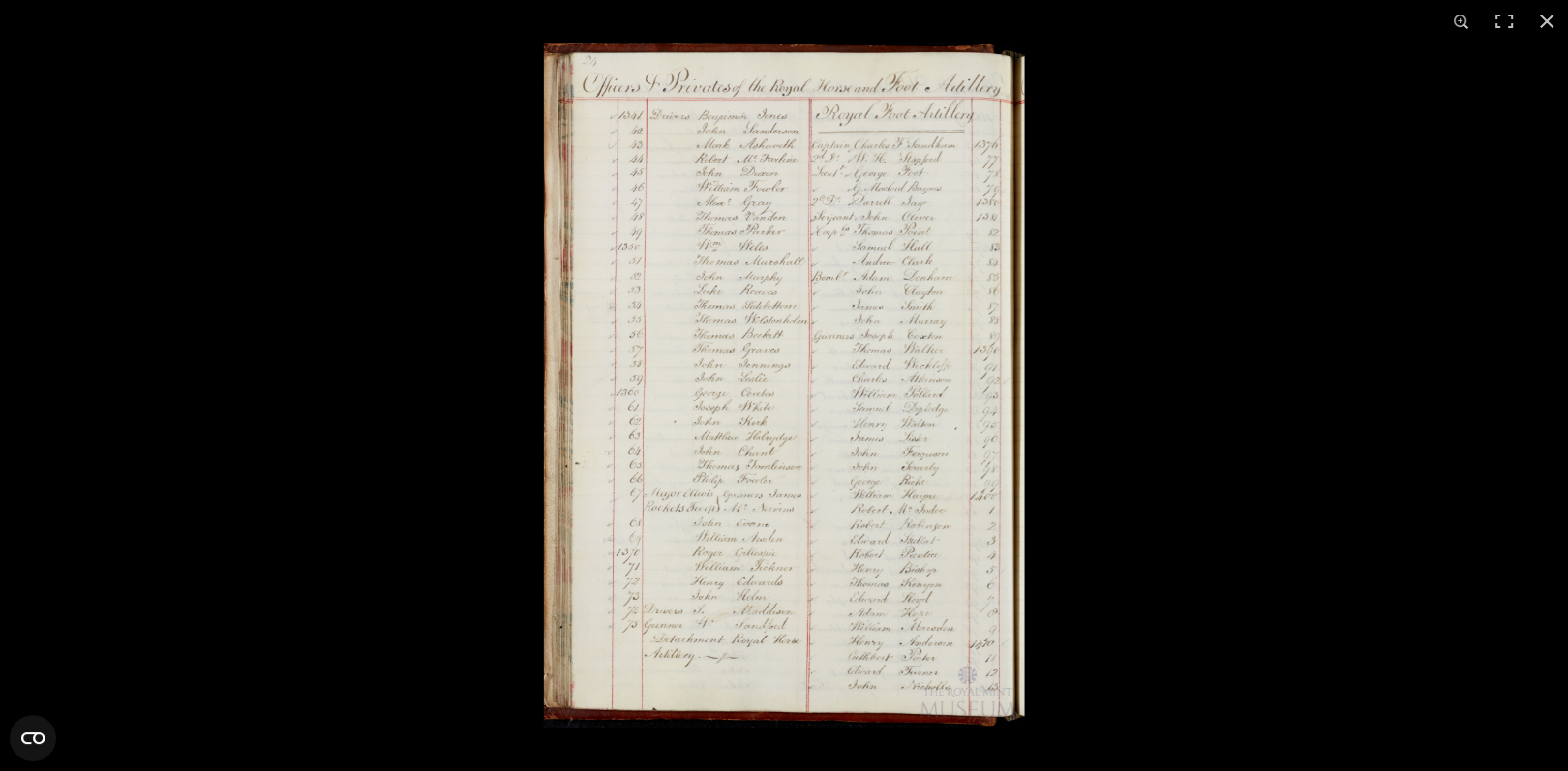
click at [905, 499] on img at bounding box center [784, 386] width 482 height 686
click at [916, 361] on img at bounding box center [784, 386] width 482 height 686
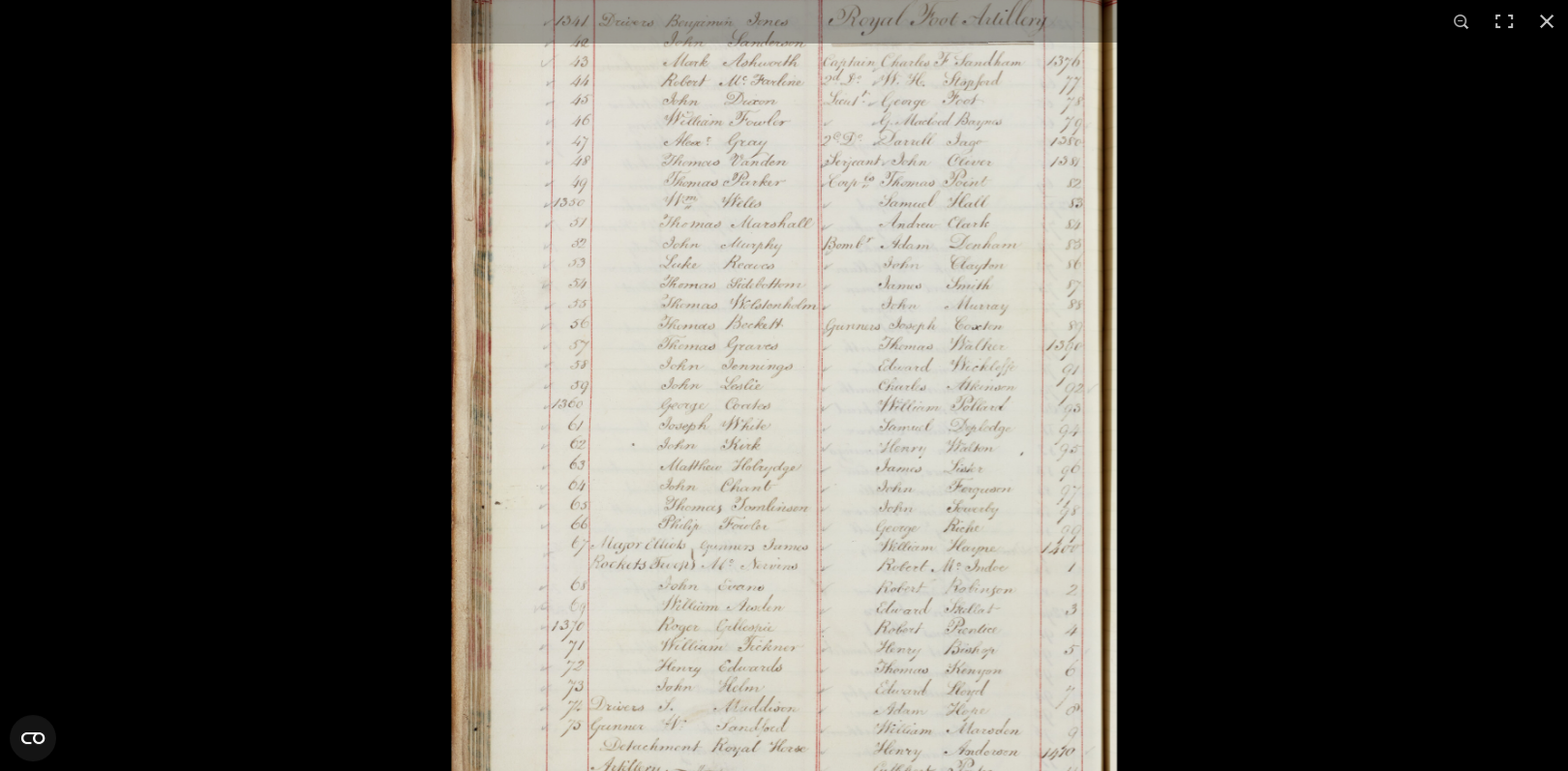
click at [916, 361] on img at bounding box center [783, 394] width 667 height 949
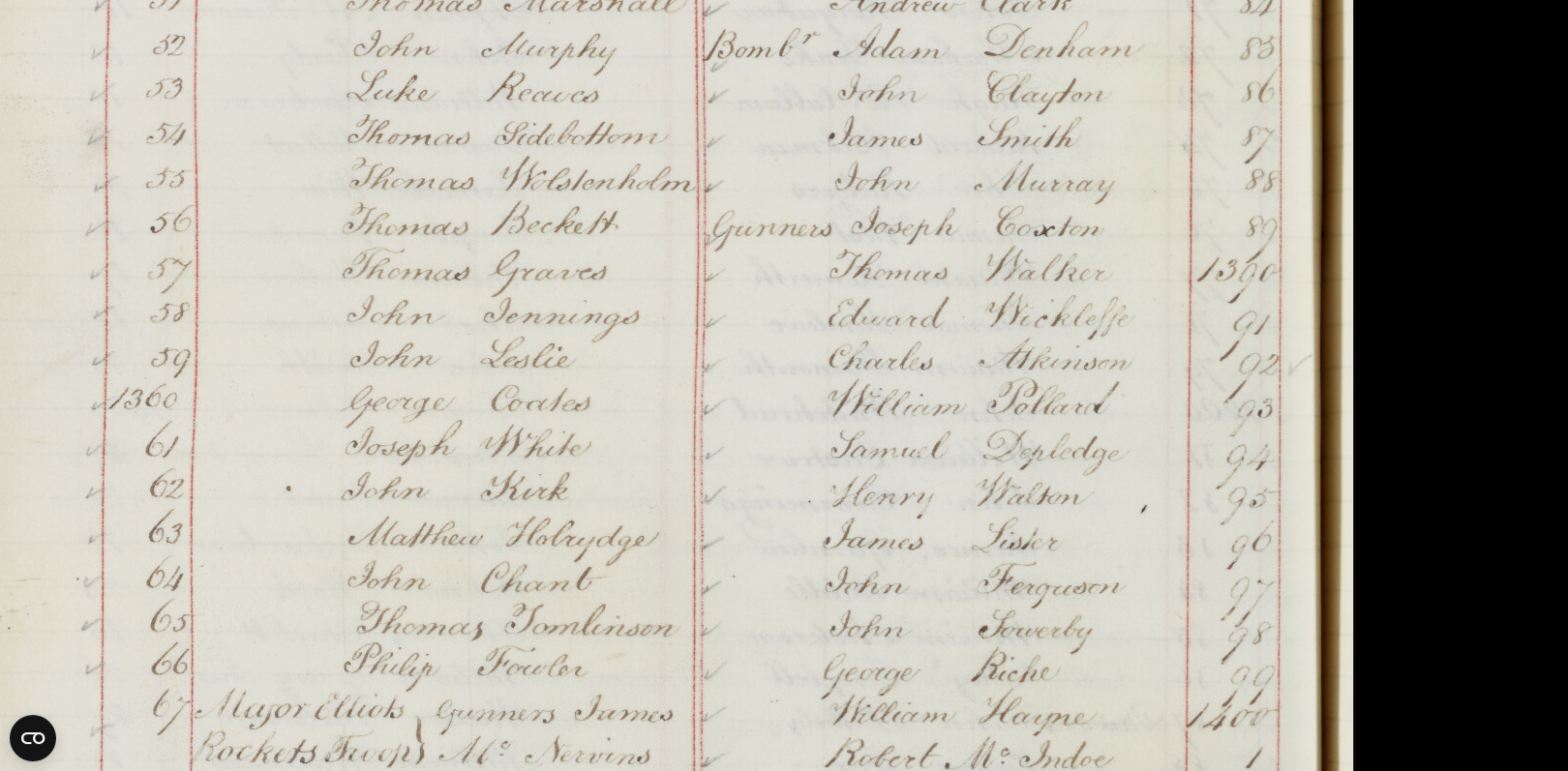
click at [588, 303] on img at bounding box center [621, 379] width 1469 height 2090
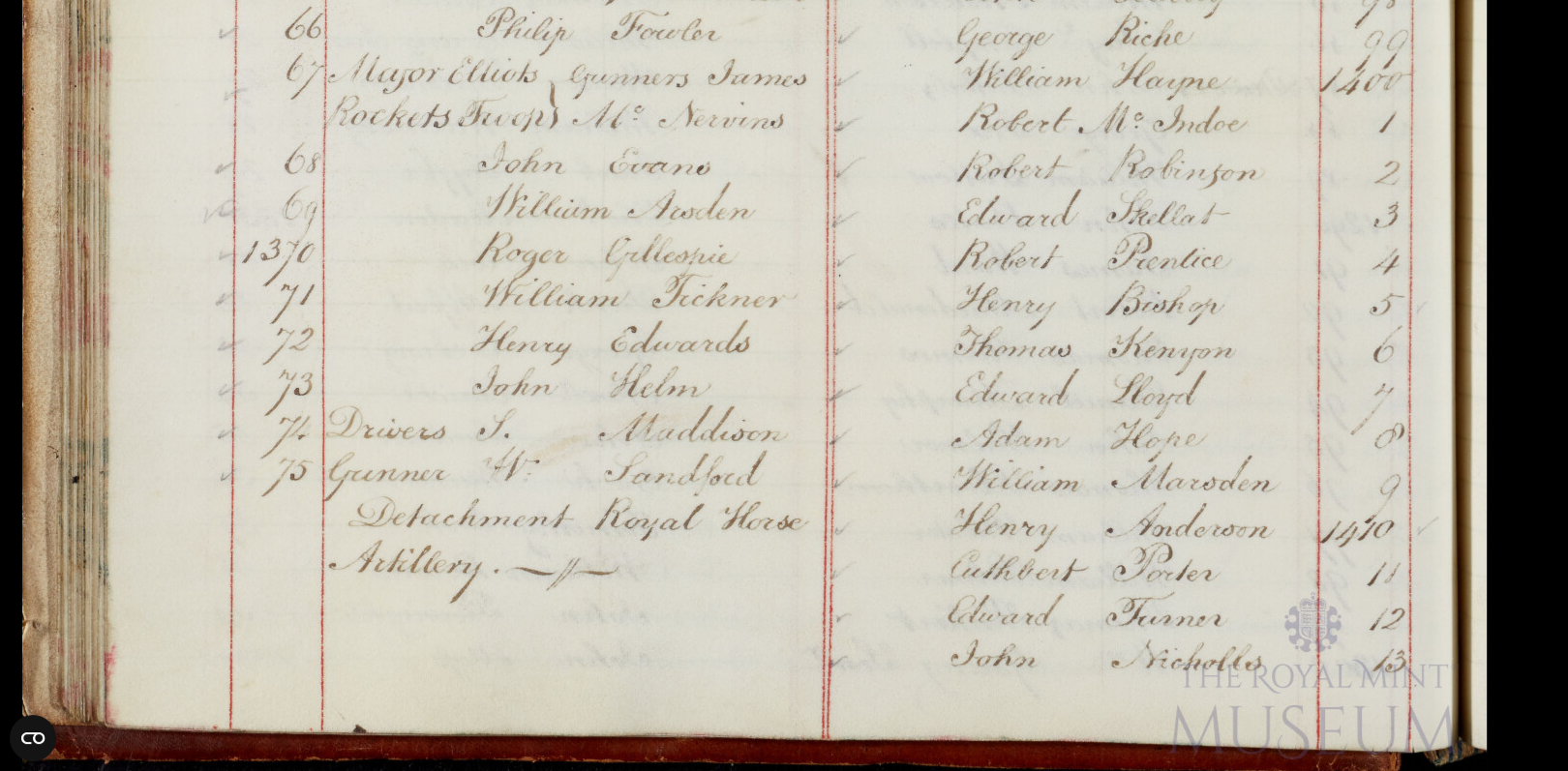
click at [1084, 0] on div "1 / 1" at bounding box center [784, 385] width 1568 height 771
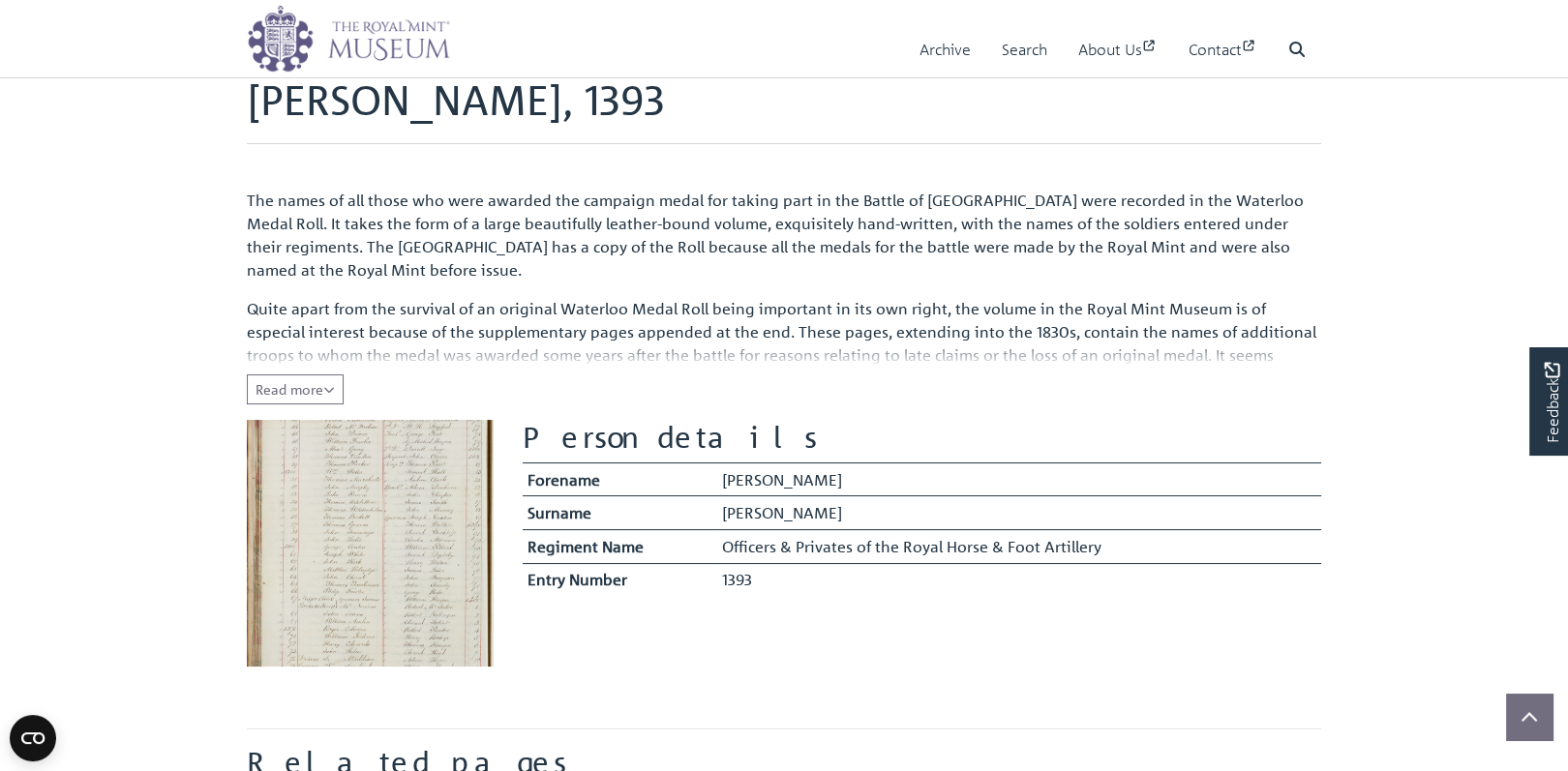
scroll to position [78, 0]
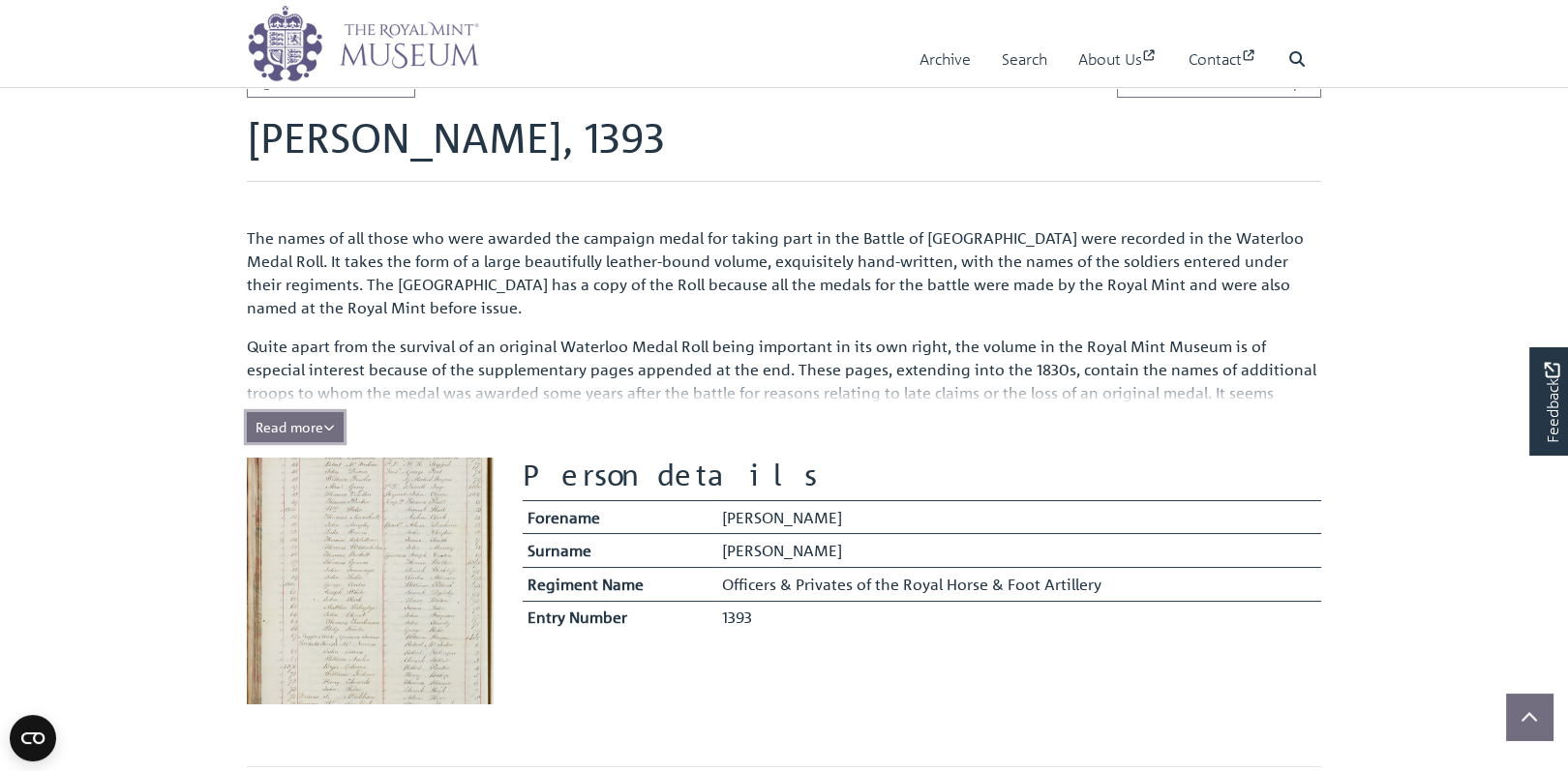
click at [322, 430] on span "Read more" at bounding box center [295, 427] width 80 height 18
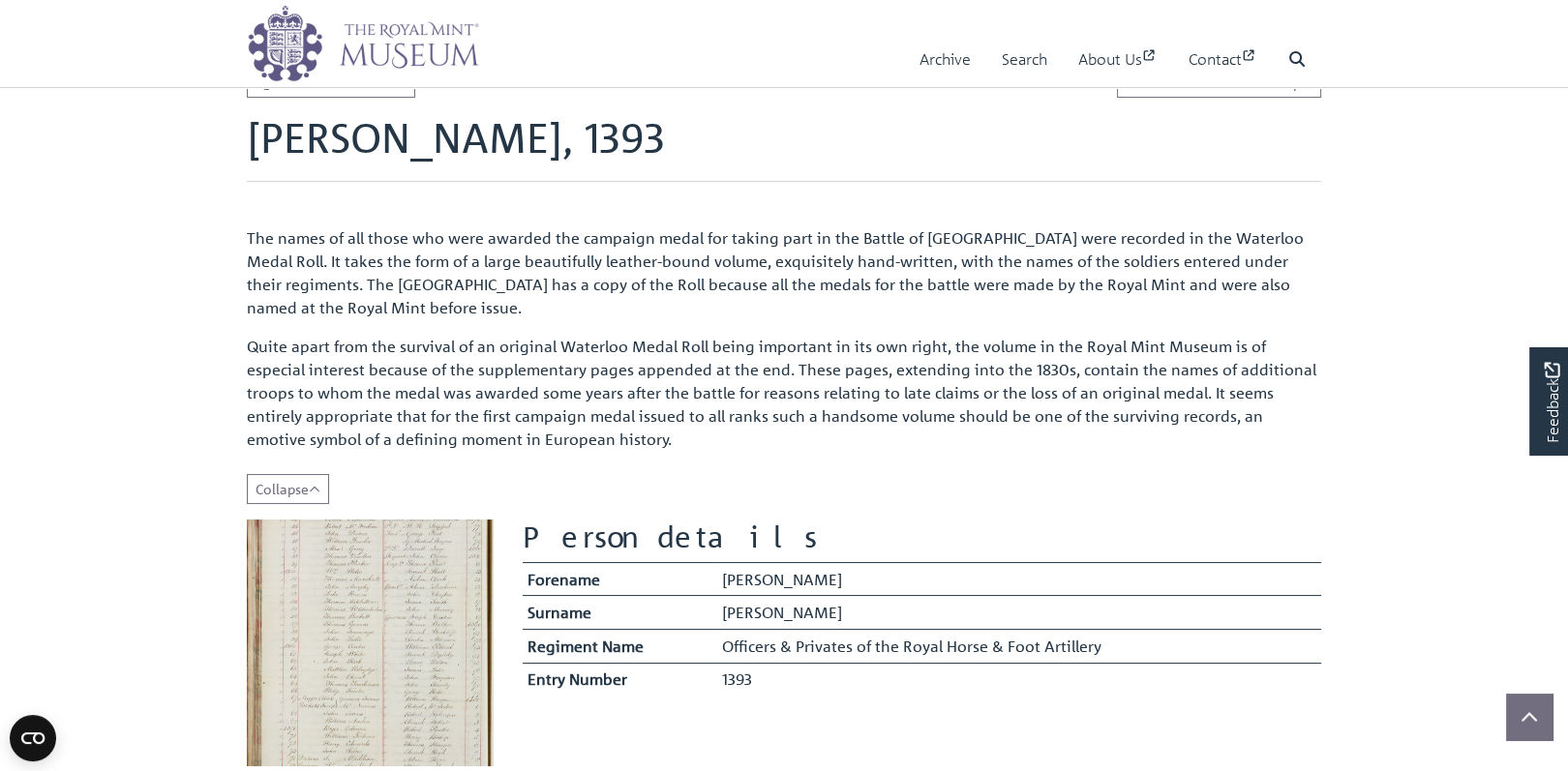
drag, startPoint x: 491, startPoint y: 265, endPoint x: 212, endPoint y: 264, distance: 279.0
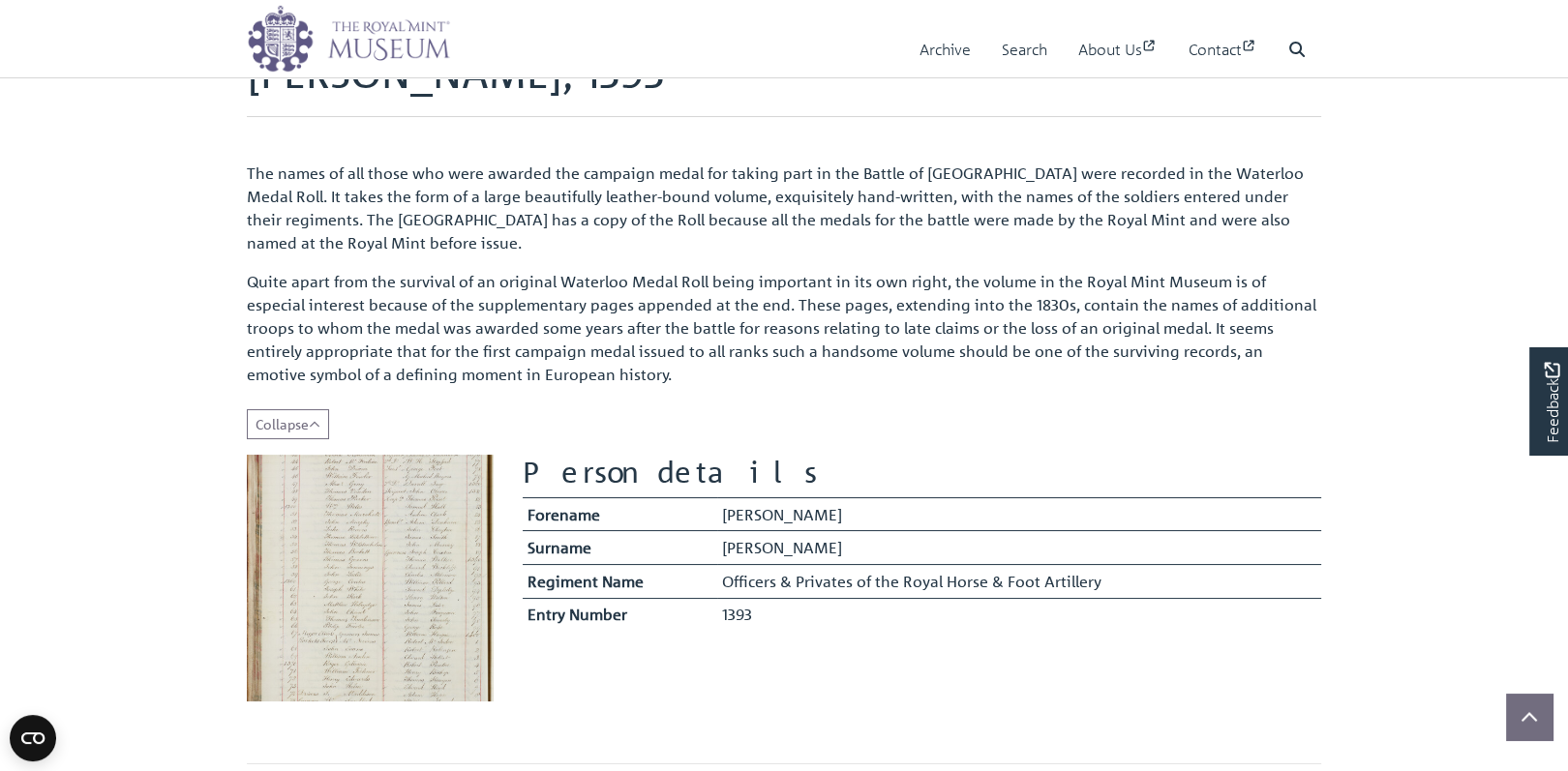
scroll to position [0, 0]
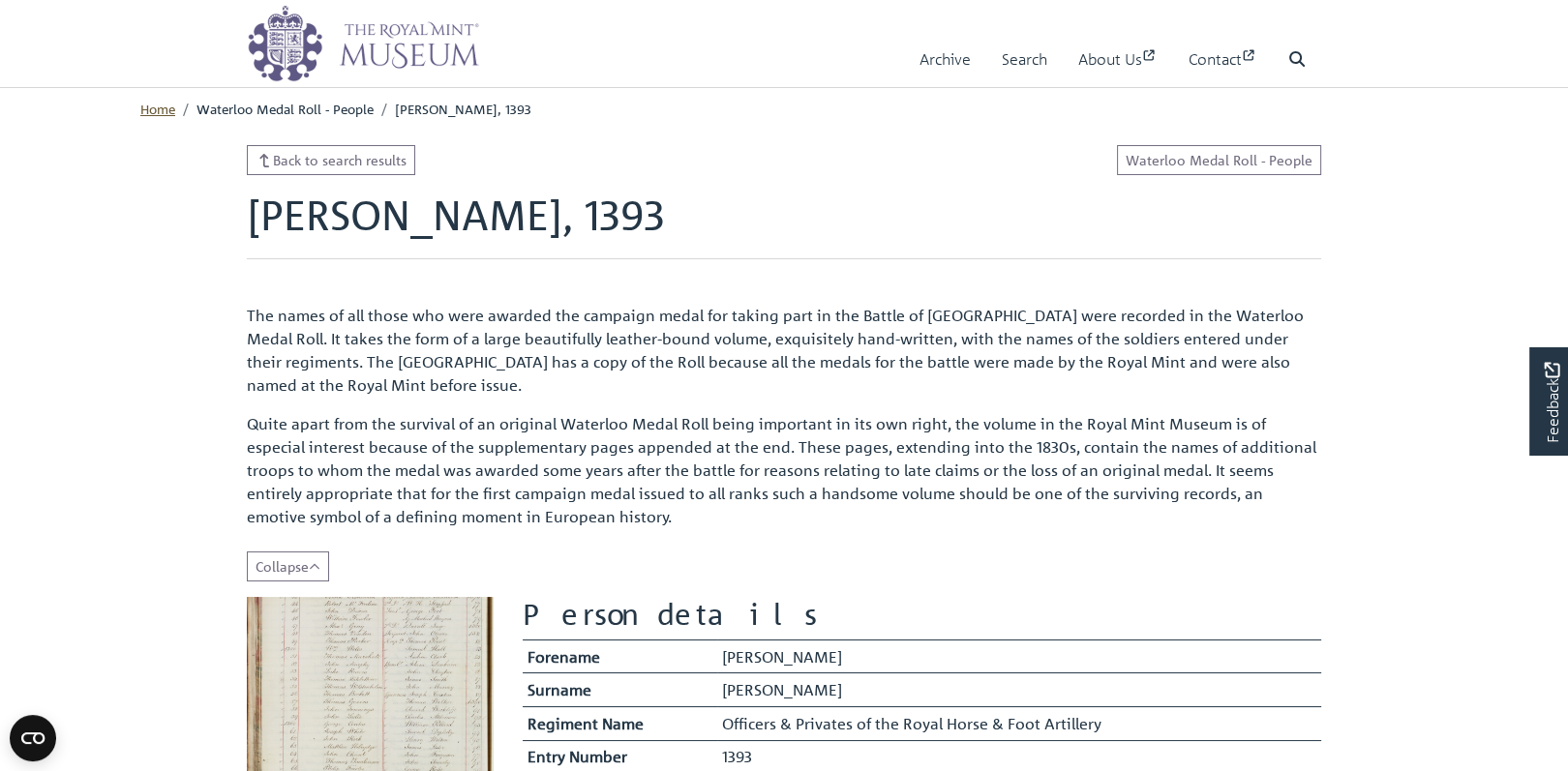
click at [146, 108] on link "Home" at bounding box center [157, 108] width 35 height 18
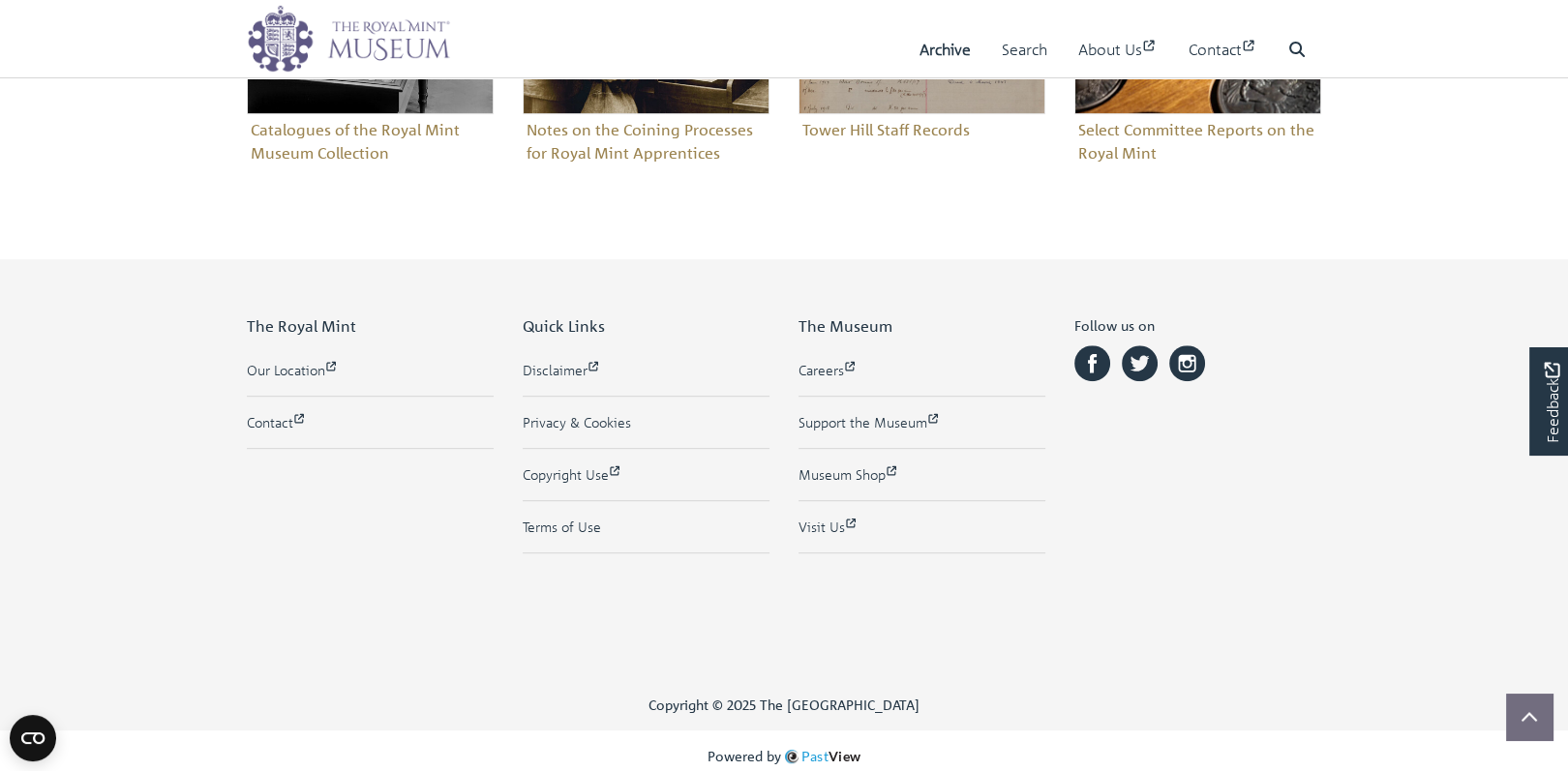
scroll to position [1357, 0]
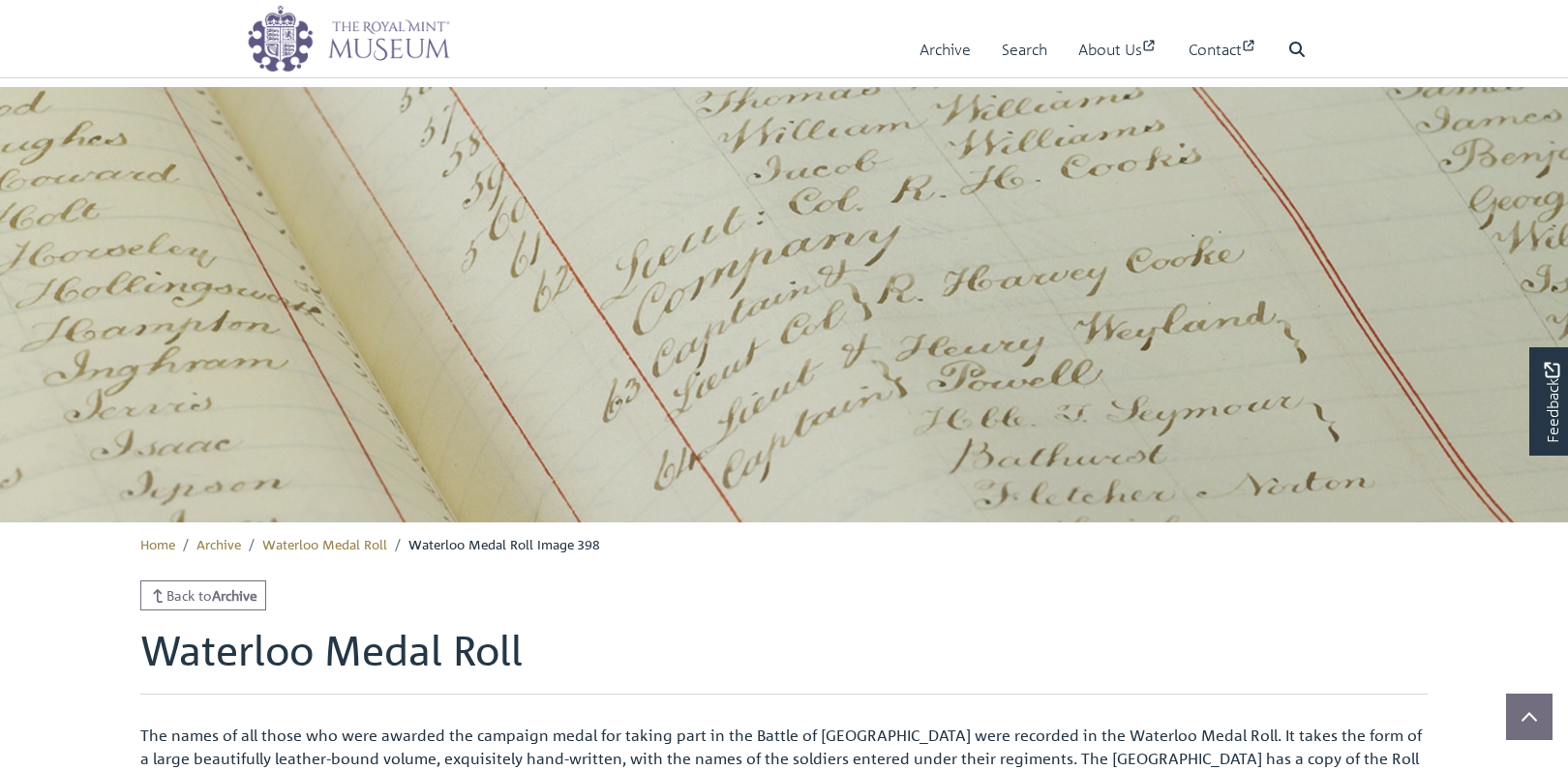
scroll to position [729, 0]
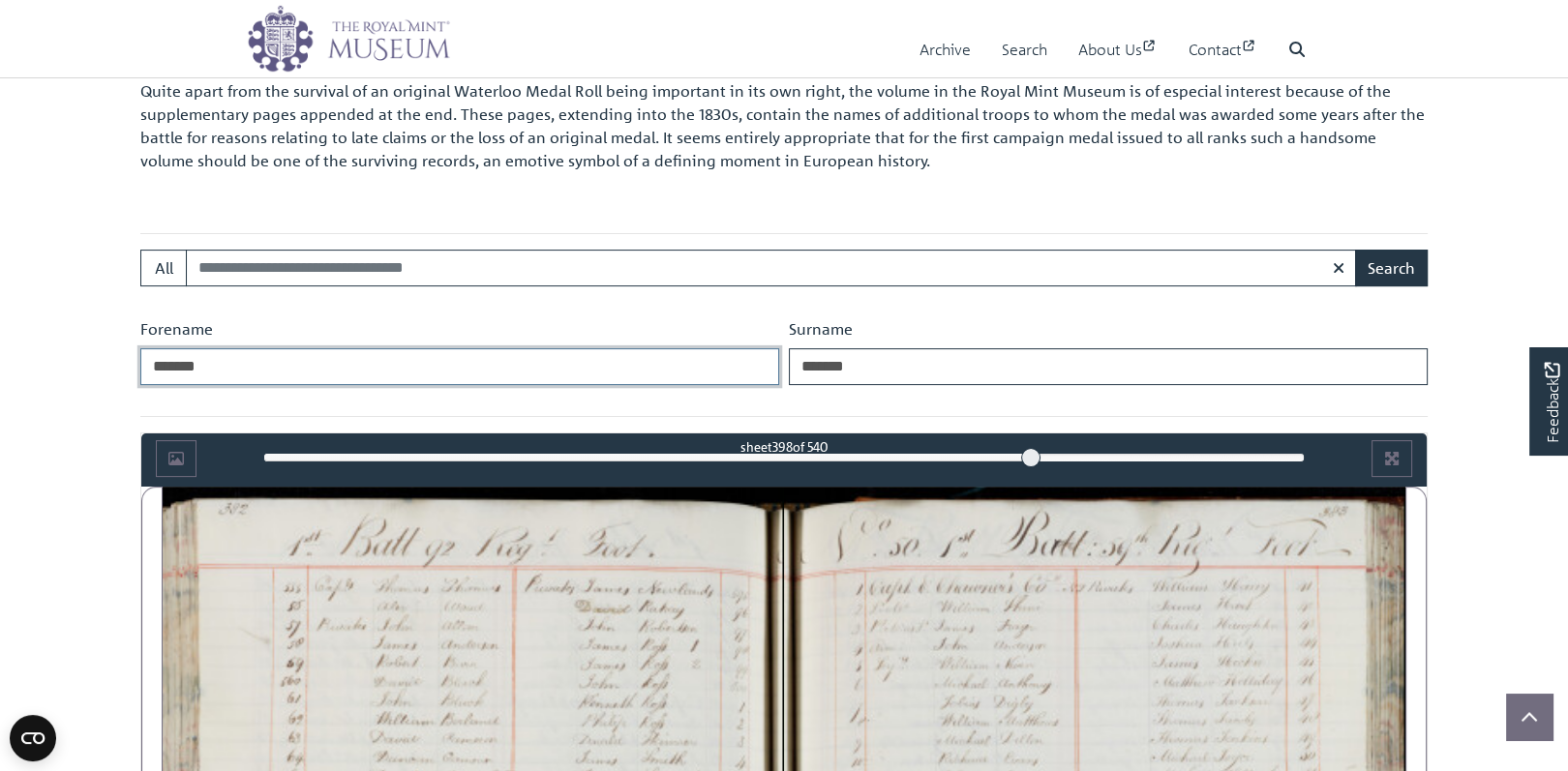
drag, startPoint x: 268, startPoint y: 364, endPoint x: 84, endPoint y: 359, distance: 184.1
click at [84, 359] on body "Menu Archive Search About Us Contact" at bounding box center [784, 685] width 1568 height 2829
click at [1388, 268] on button "Search" at bounding box center [1391, 268] width 73 height 37
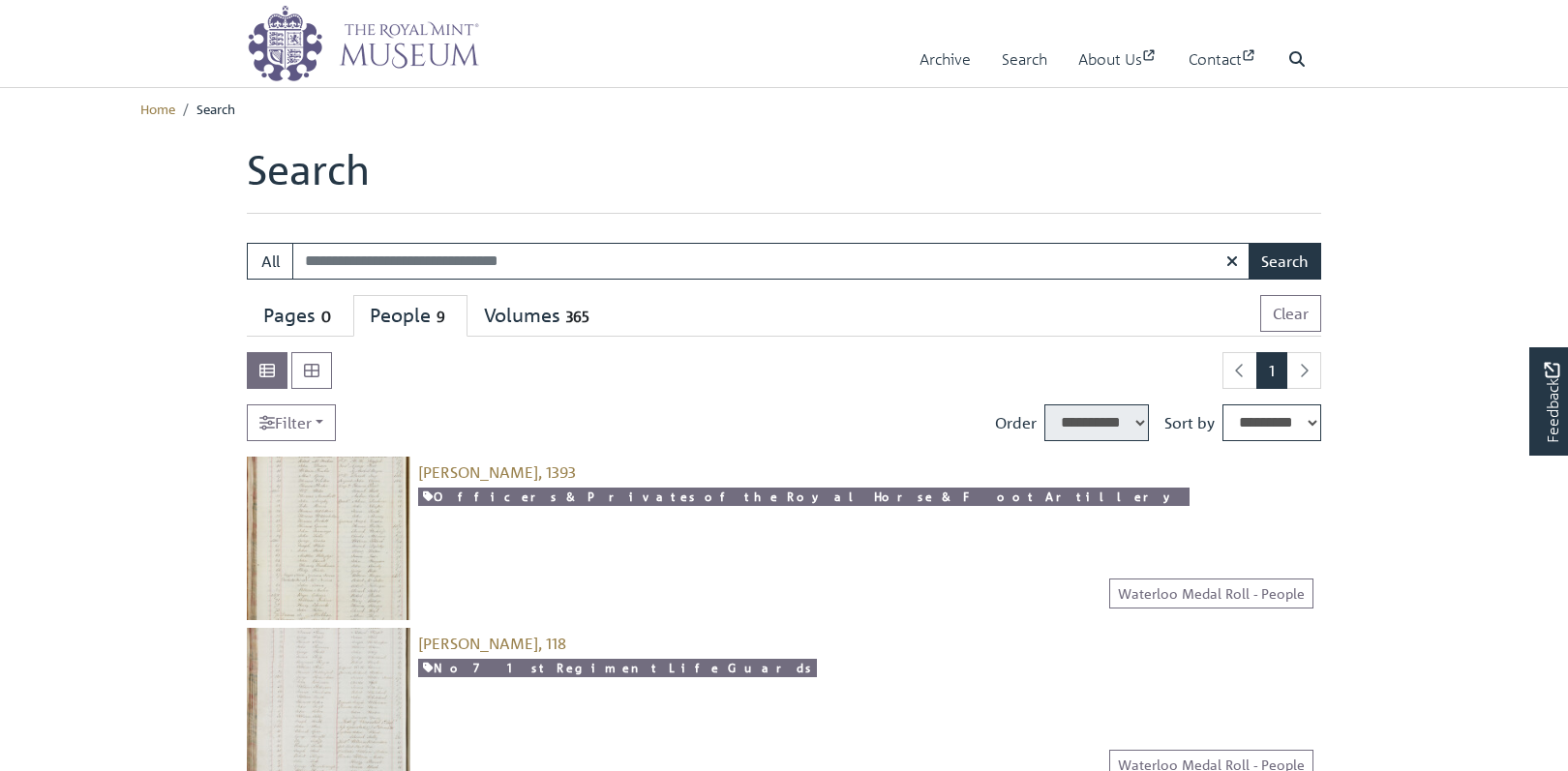
select select "****"
click at [511, 251] on input "Search:" at bounding box center [771, 261] width 958 height 37
type input "*******"
click at [1249, 243] on button "Search" at bounding box center [1284, 261] width 73 height 37
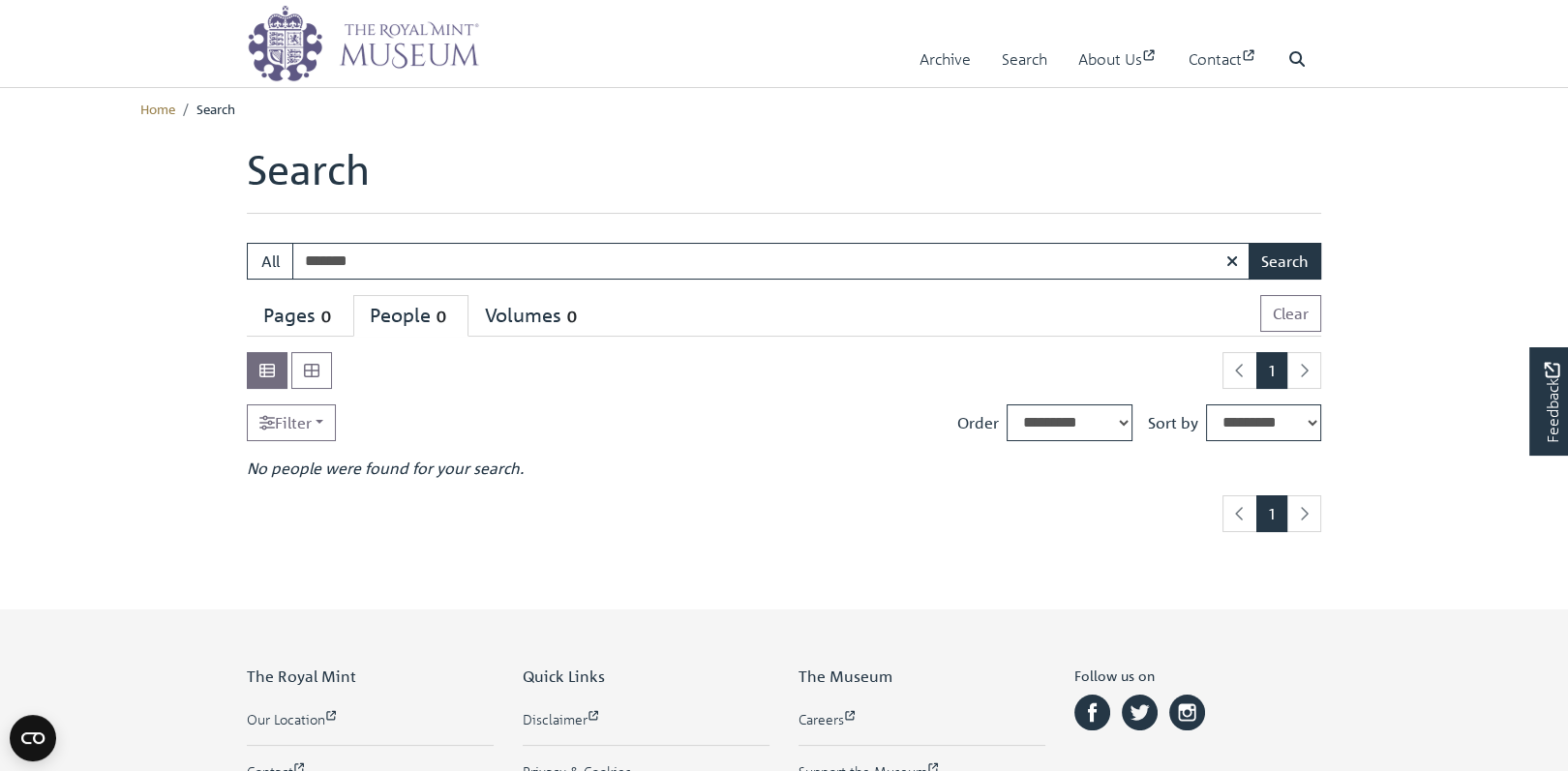
drag, startPoint x: 339, startPoint y: 267, endPoint x: 299, endPoint y: 247, distance: 44.7
click at [299, 247] on input "*******" at bounding box center [771, 261] width 958 height 37
type input "*******"
click at [1249, 243] on button "Search" at bounding box center [1284, 261] width 73 height 37
type input "*******"
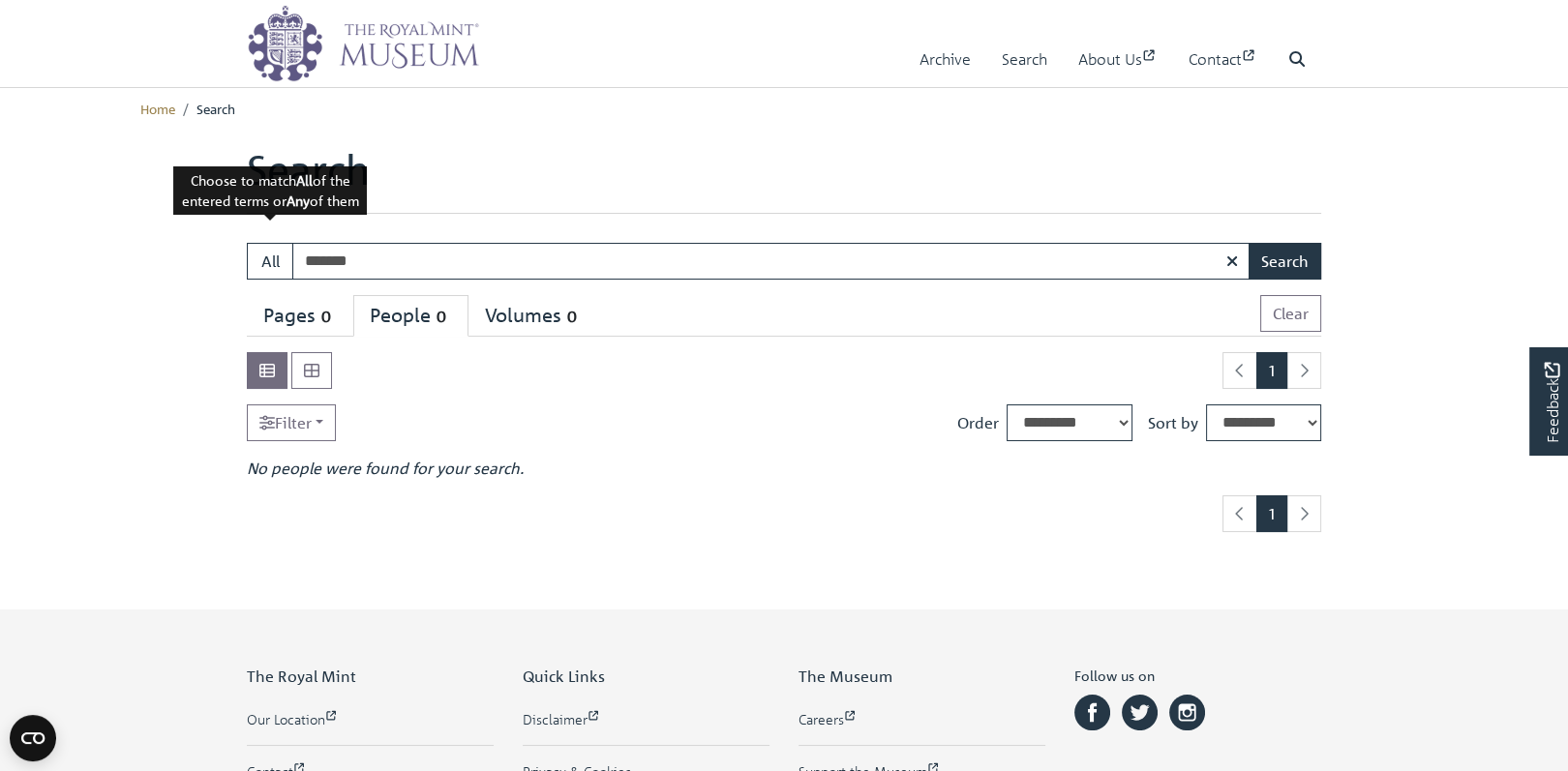
drag, startPoint x: 411, startPoint y: 263, endPoint x: 234, endPoint y: 257, distance: 177.1
click at [234, 257] on div "Search: All ******* Search" at bounding box center [783, 261] width 1103 height 37
type input "*******"
click at [1249, 243] on button "Search" at bounding box center [1284, 261] width 73 height 37
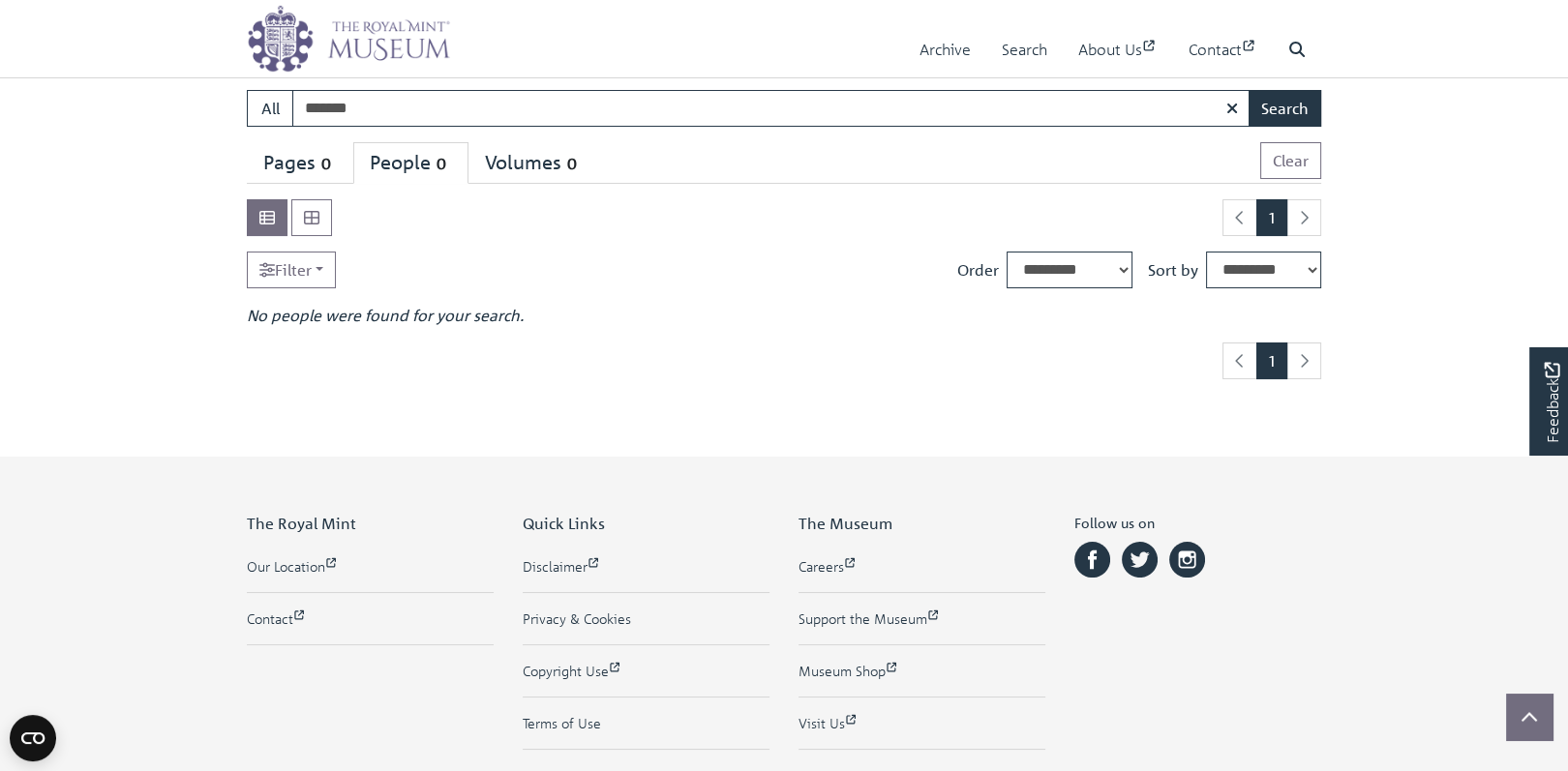
scroll to position [155, 0]
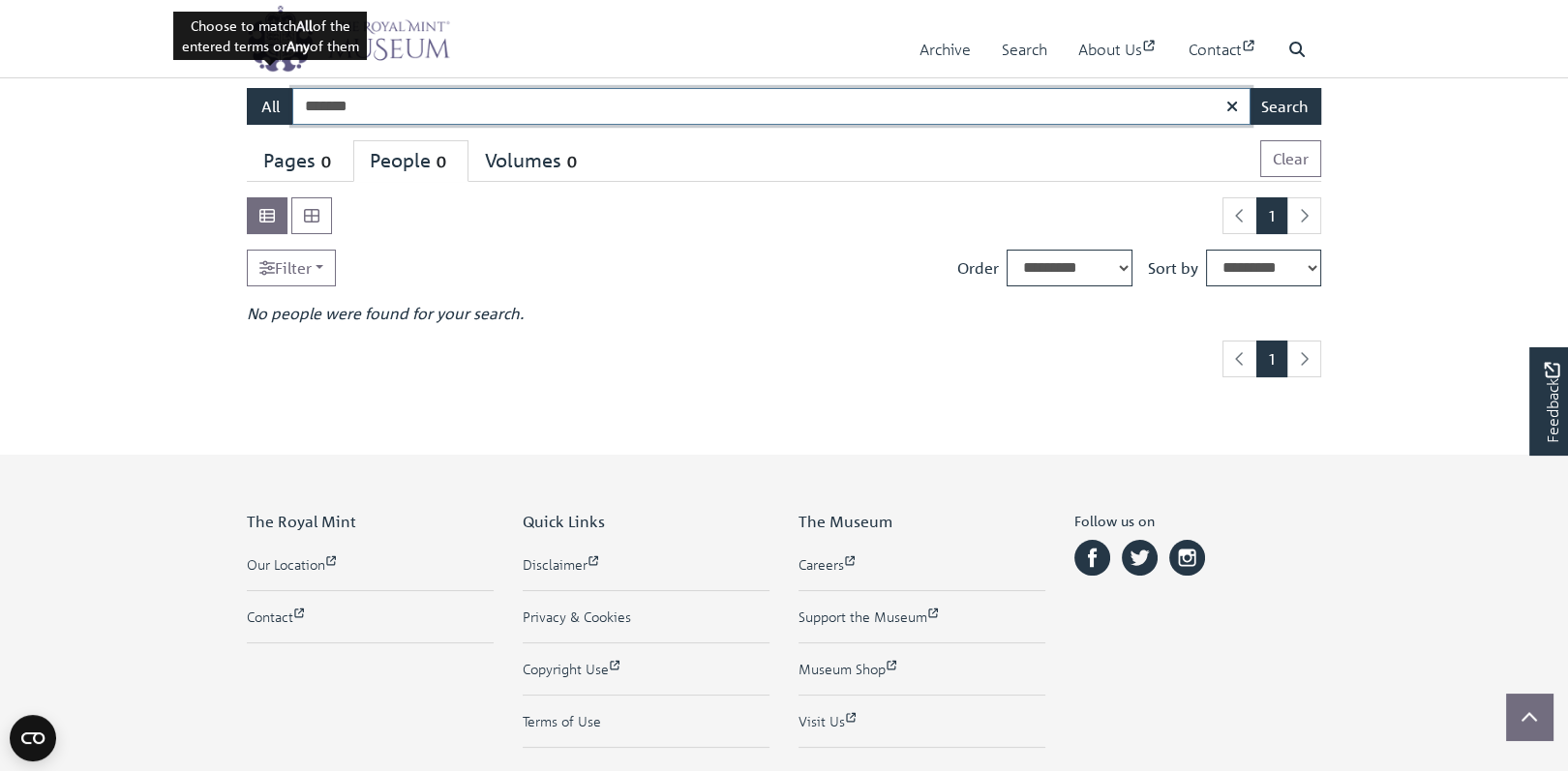
drag, startPoint x: 377, startPoint y: 111, endPoint x: 278, endPoint y: 91, distance: 101.0
click at [278, 91] on div "All ******* Search" at bounding box center [784, 106] width 1075 height 37
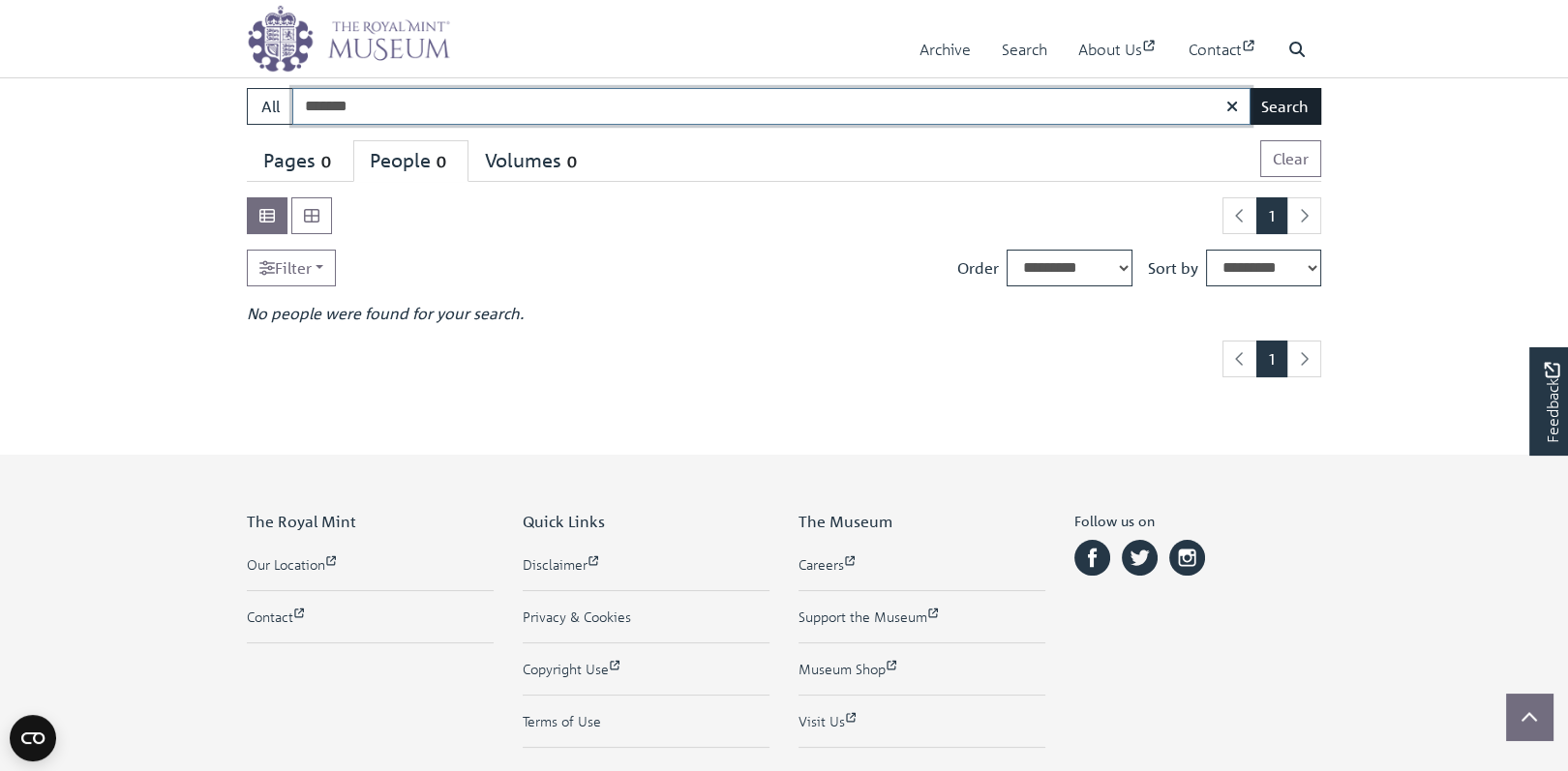
type input "*******"
click at [1286, 114] on button "Search" at bounding box center [1284, 106] width 73 height 37
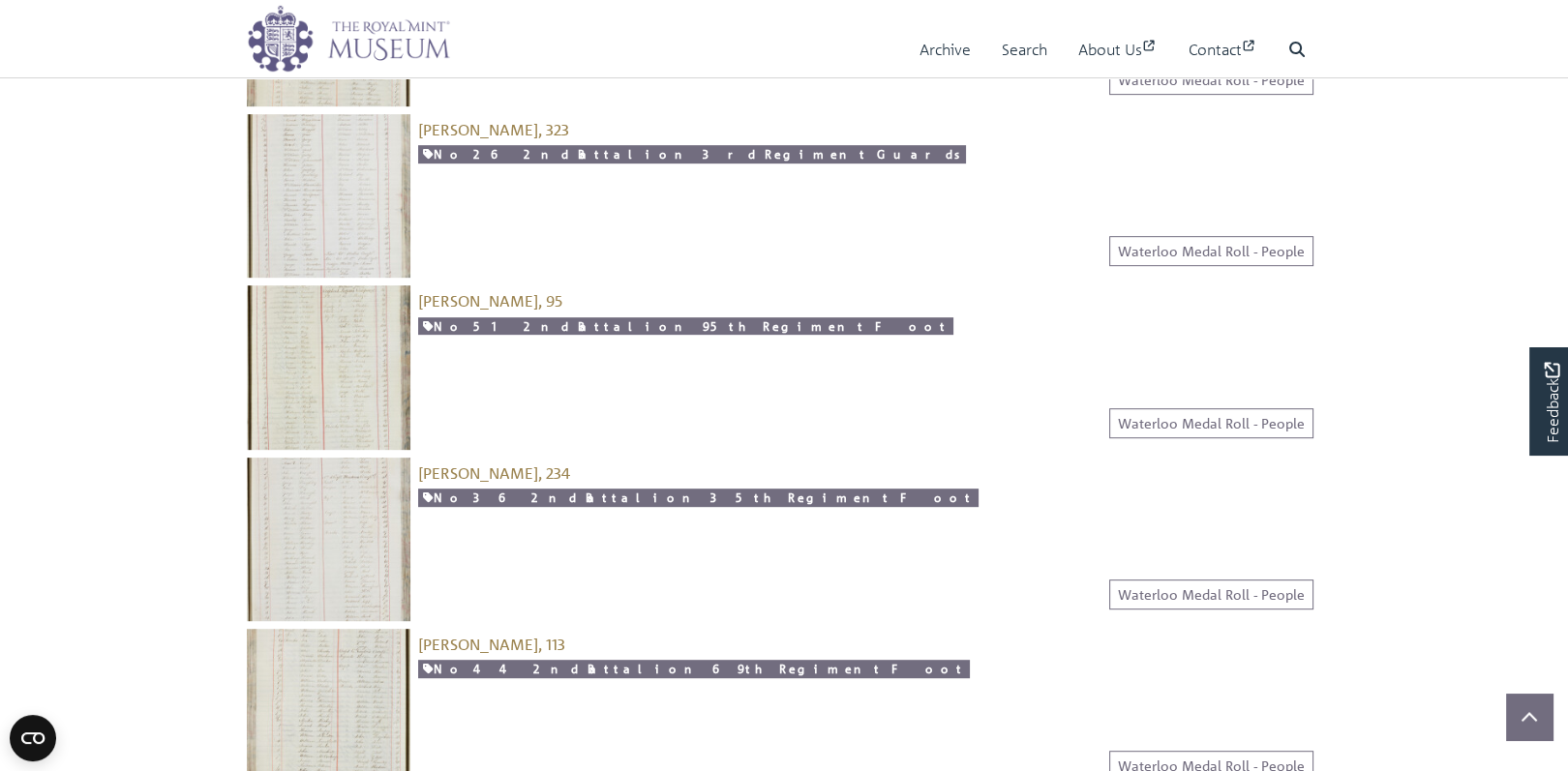
scroll to position [1239, 0]
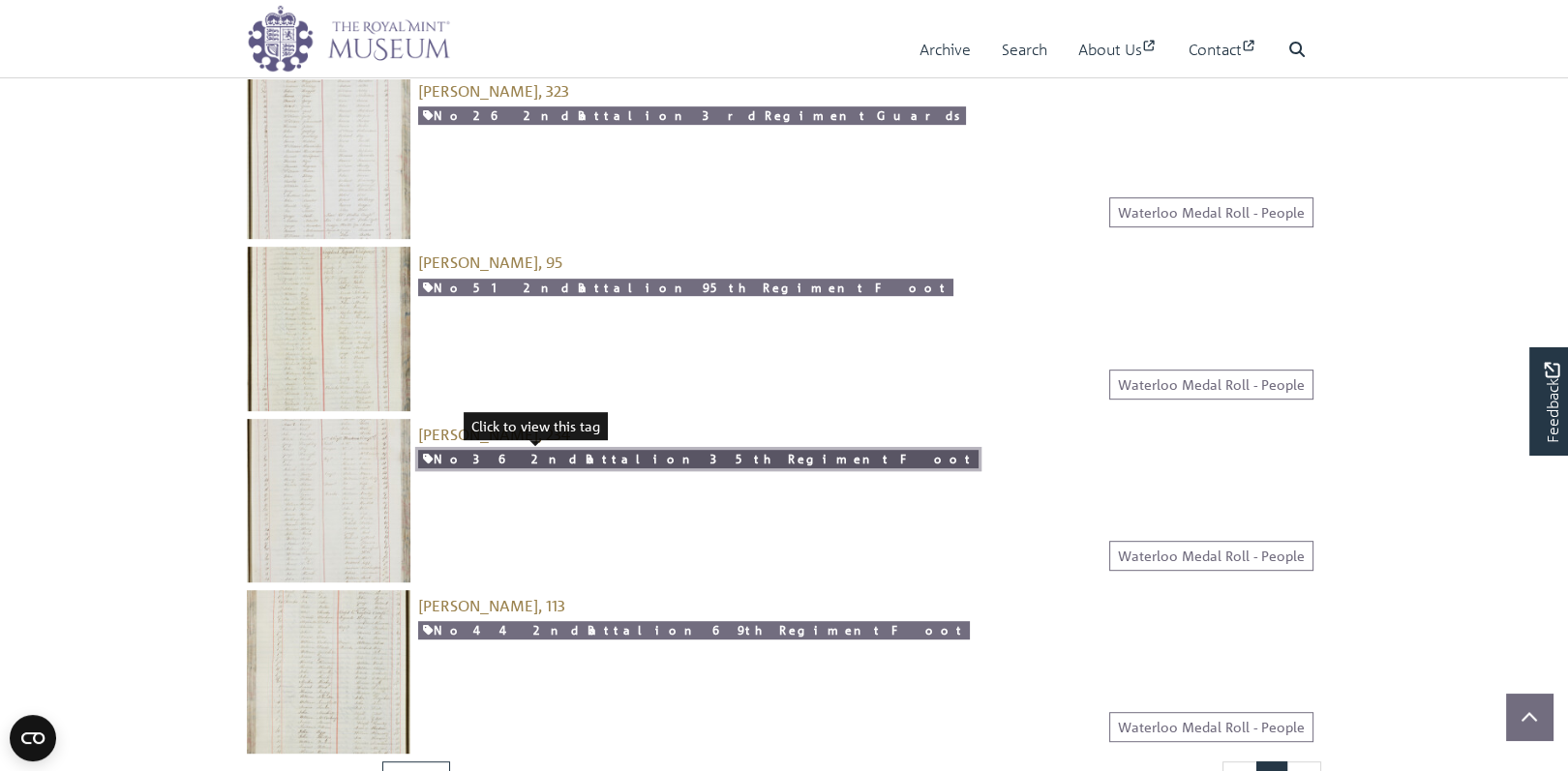
click at [508, 453] on link "No 36 2nd Battalion 35th Regiment Foot" at bounding box center [697, 459] width 560 height 18
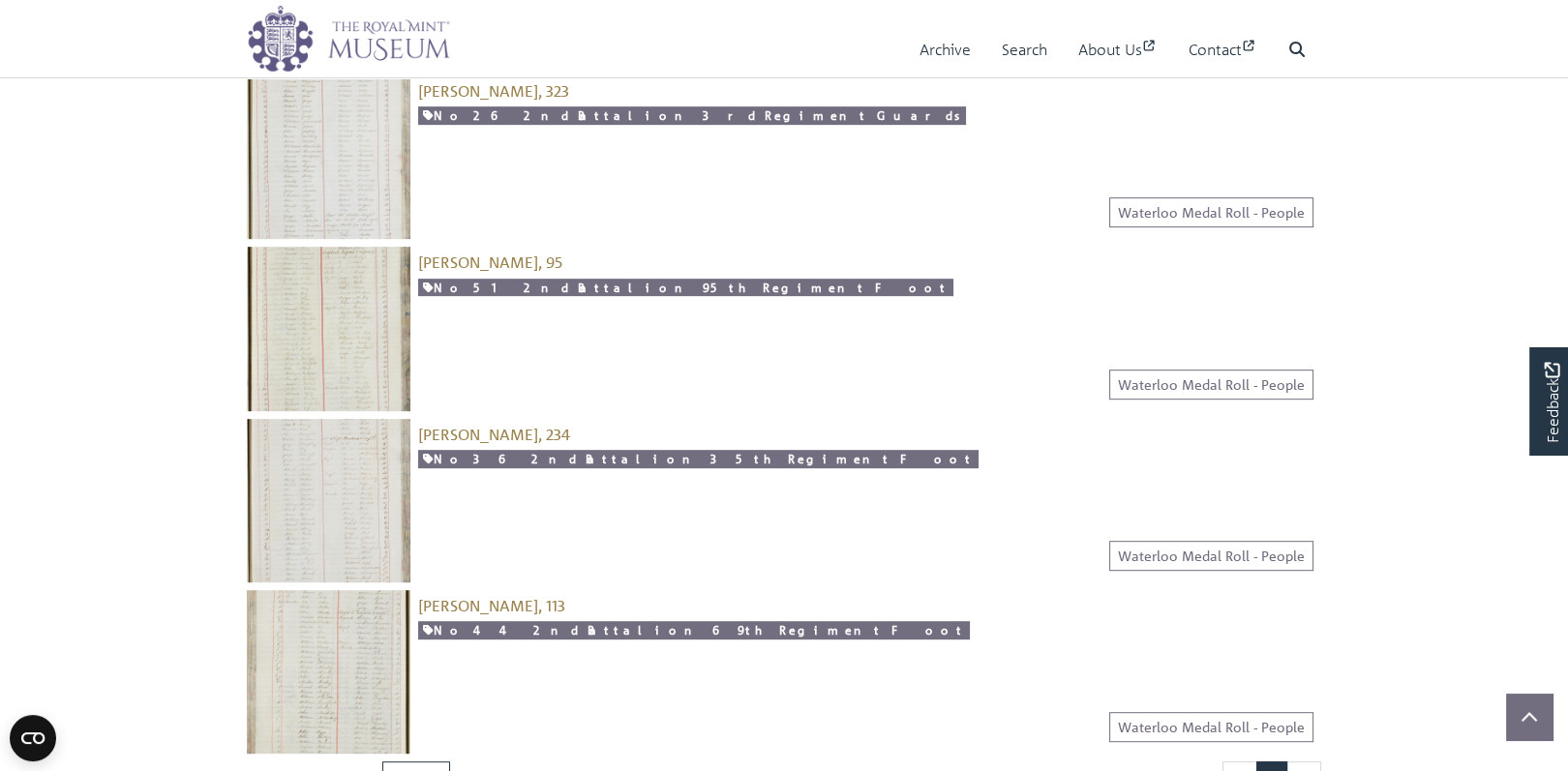
click at [373, 444] on img at bounding box center [328, 500] width 163 height 163
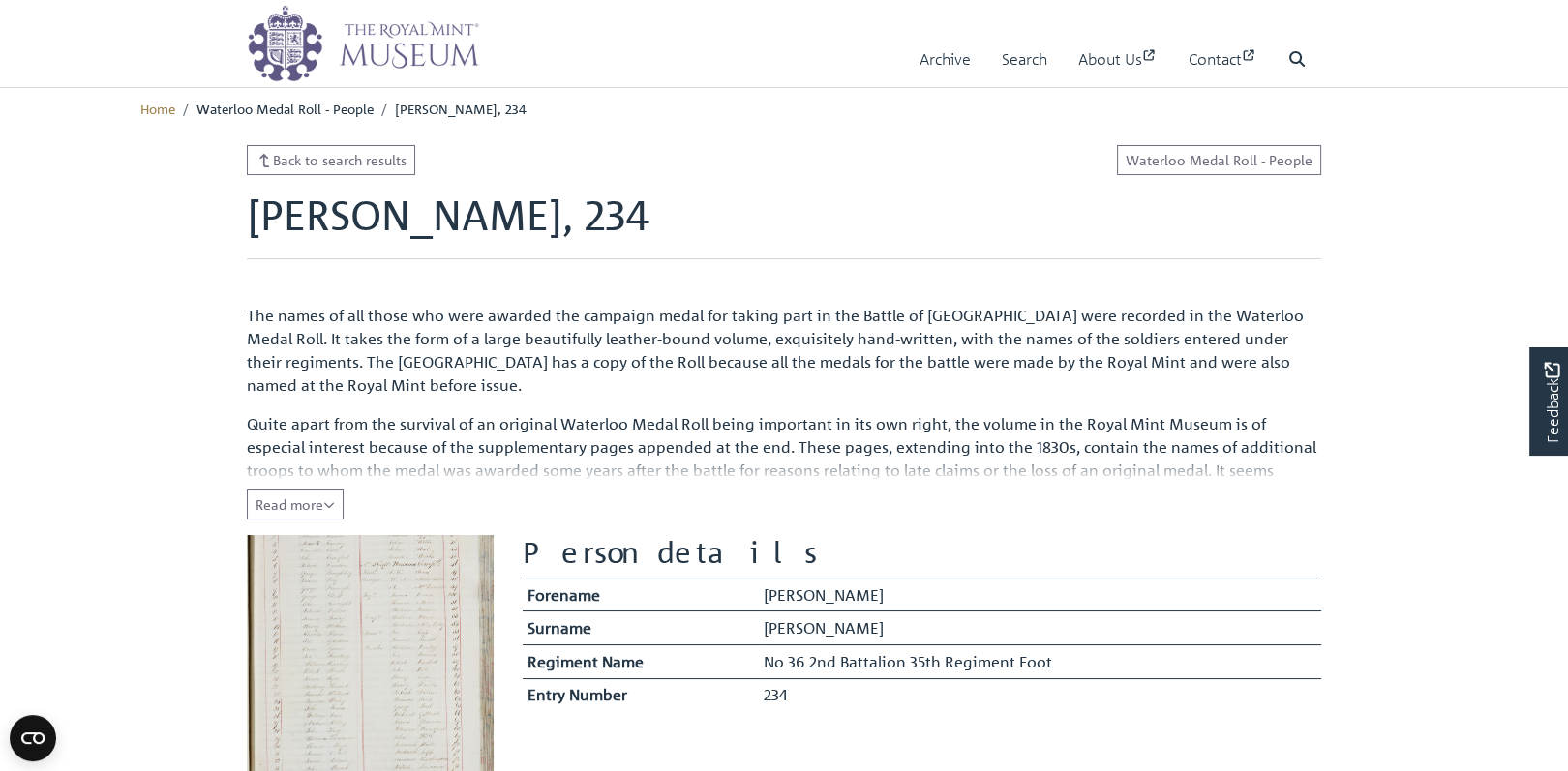
click at [410, 602] on img at bounding box center [370, 659] width 247 height 247
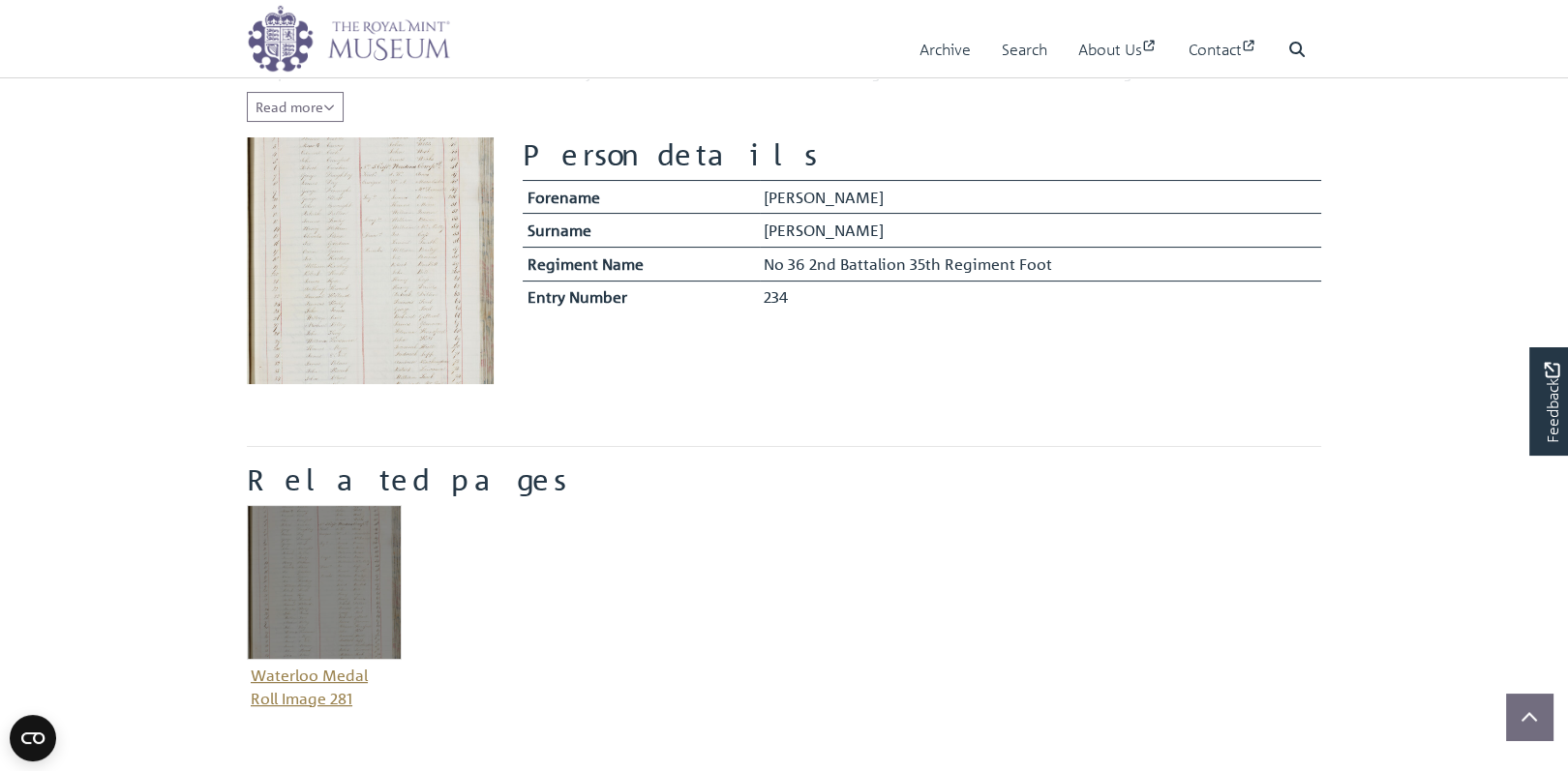
scroll to position [465, 0]
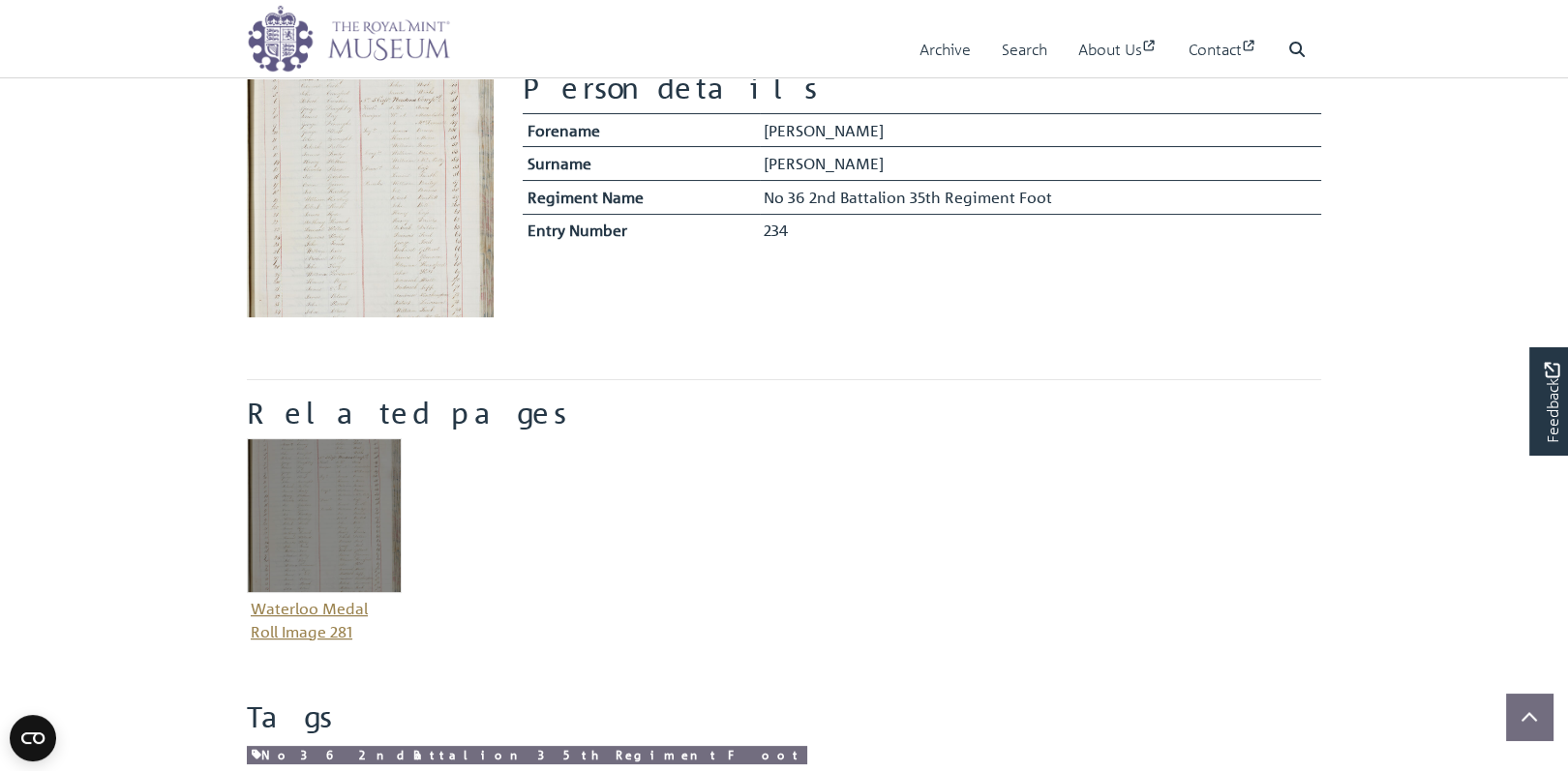
click at [319, 529] on img "Item related to this entity" at bounding box center [324, 516] width 155 height 155
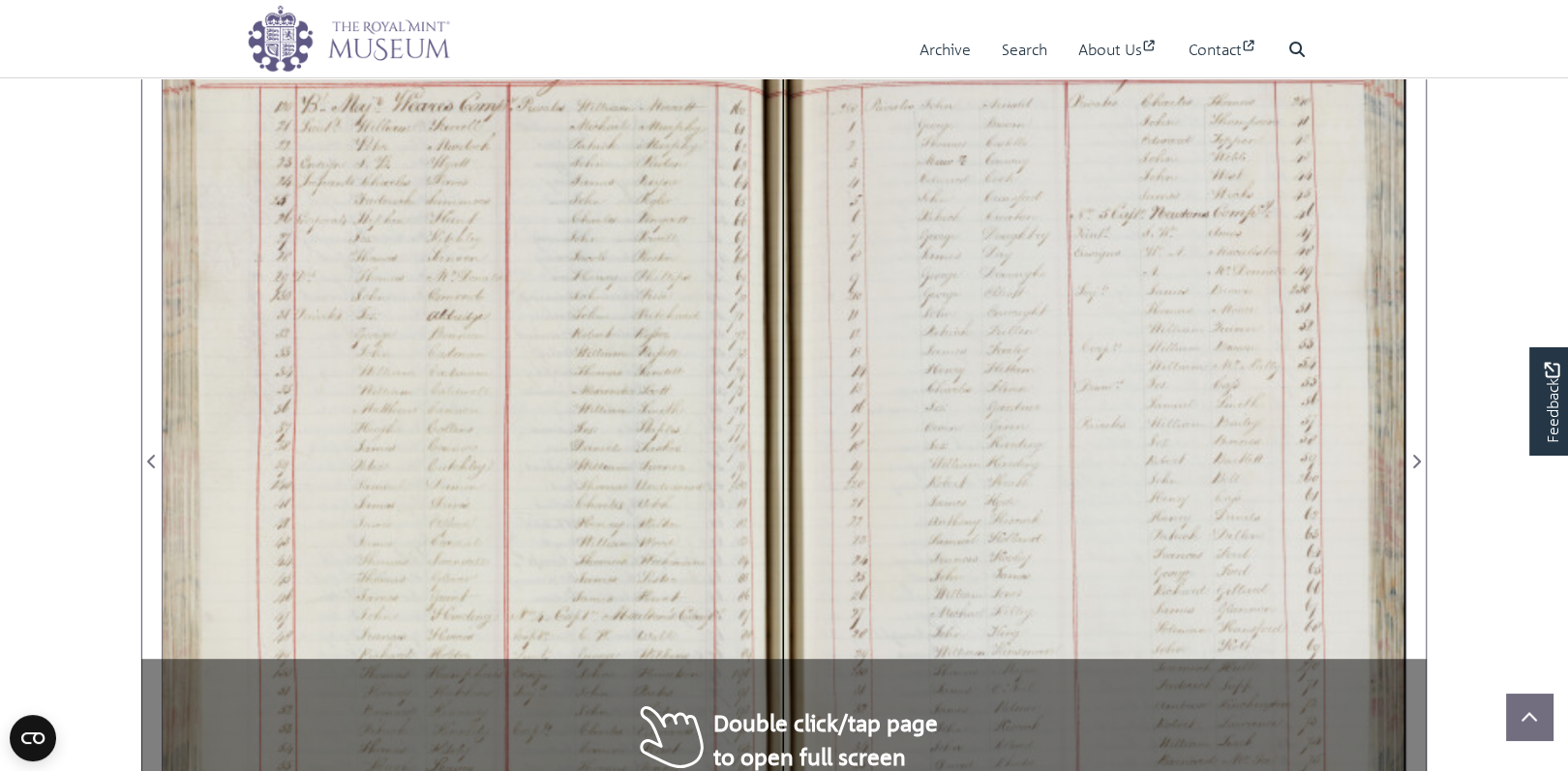
scroll to position [1271, 0]
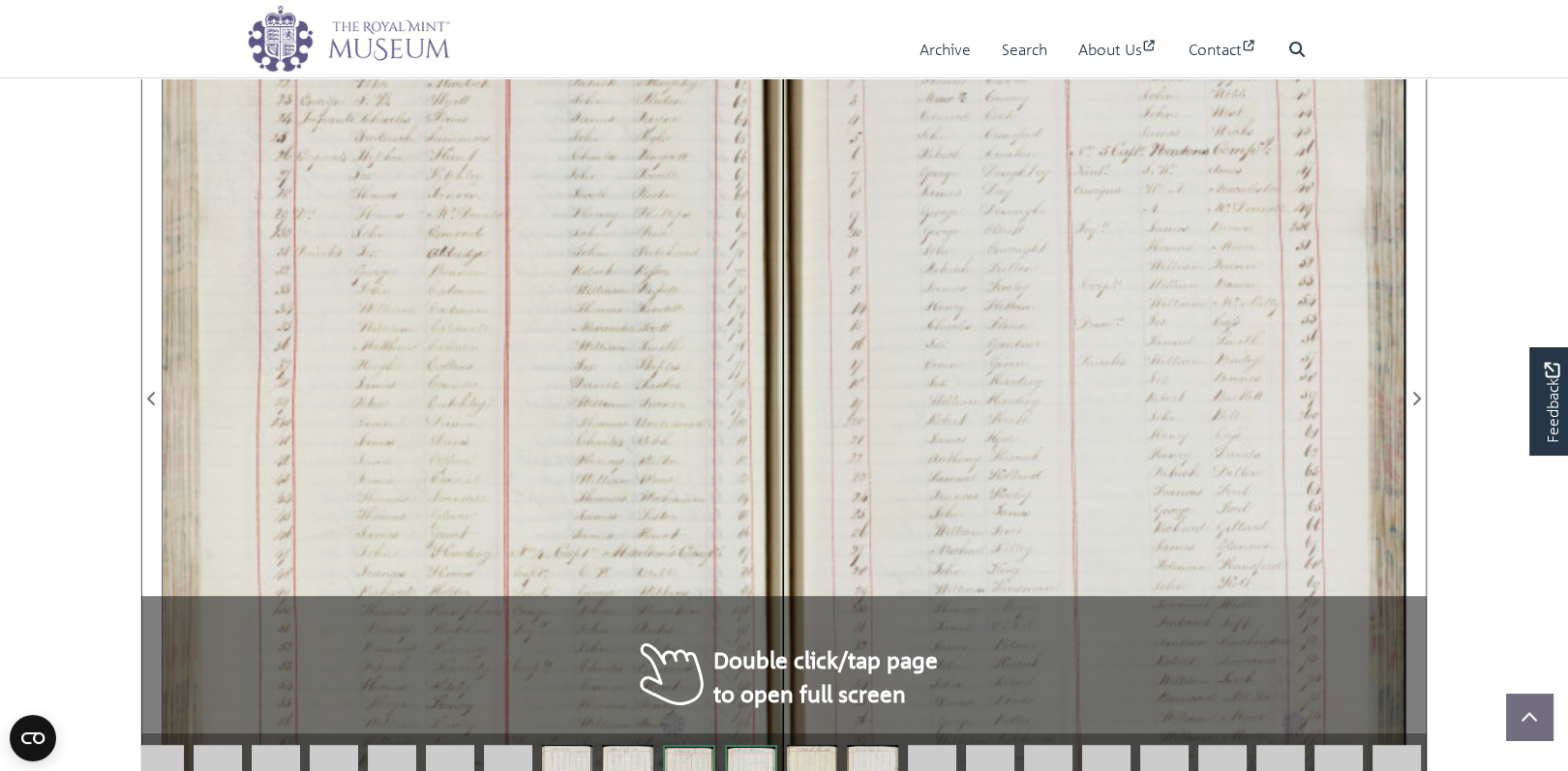
click at [665, 524] on div at bounding box center [473, 388] width 622 height 885
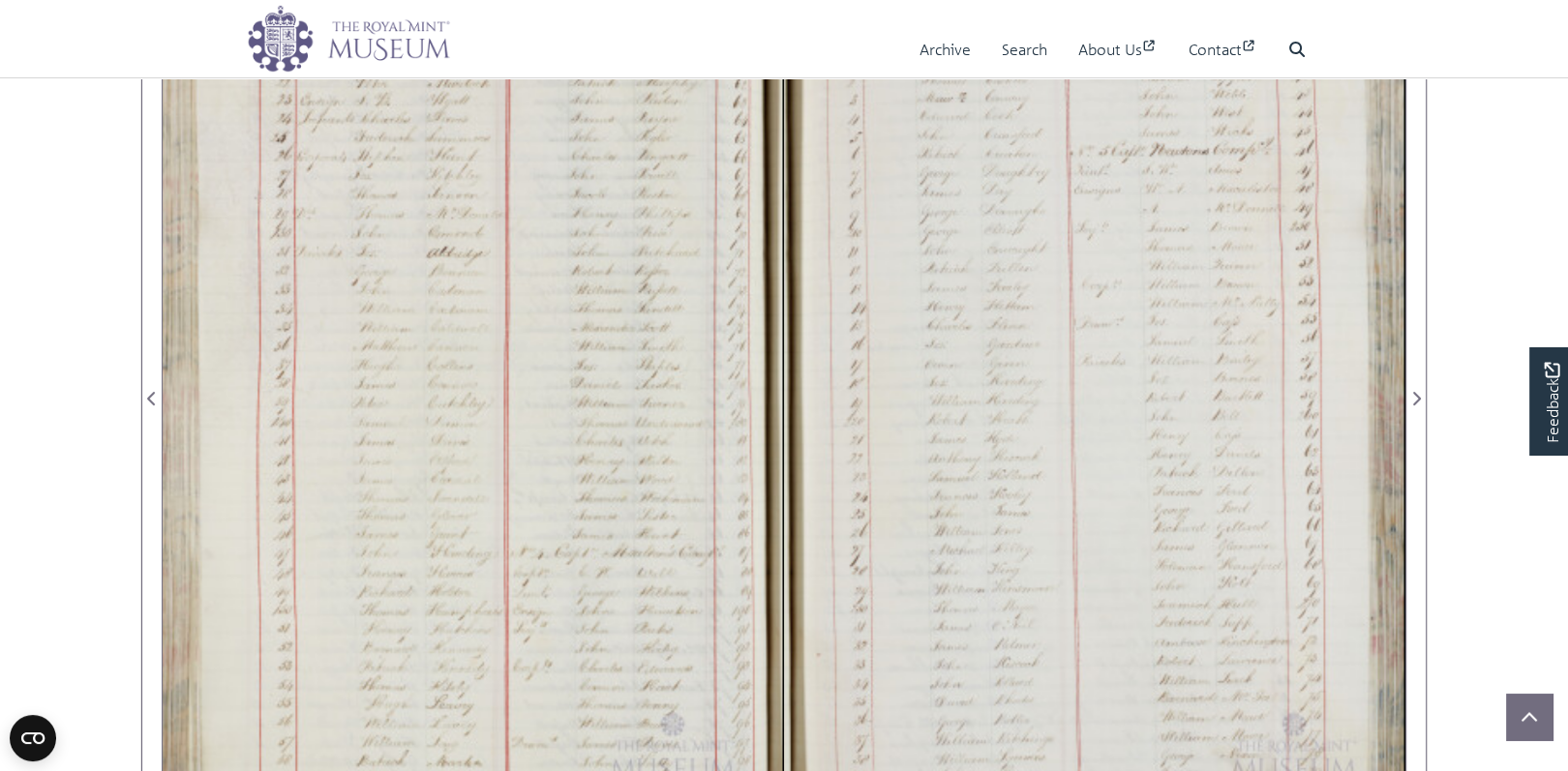
click at [651, 589] on div at bounding box center [473, 388] width 622 height 885
